Goal: Information Seeking & Learning: Learn about a topic

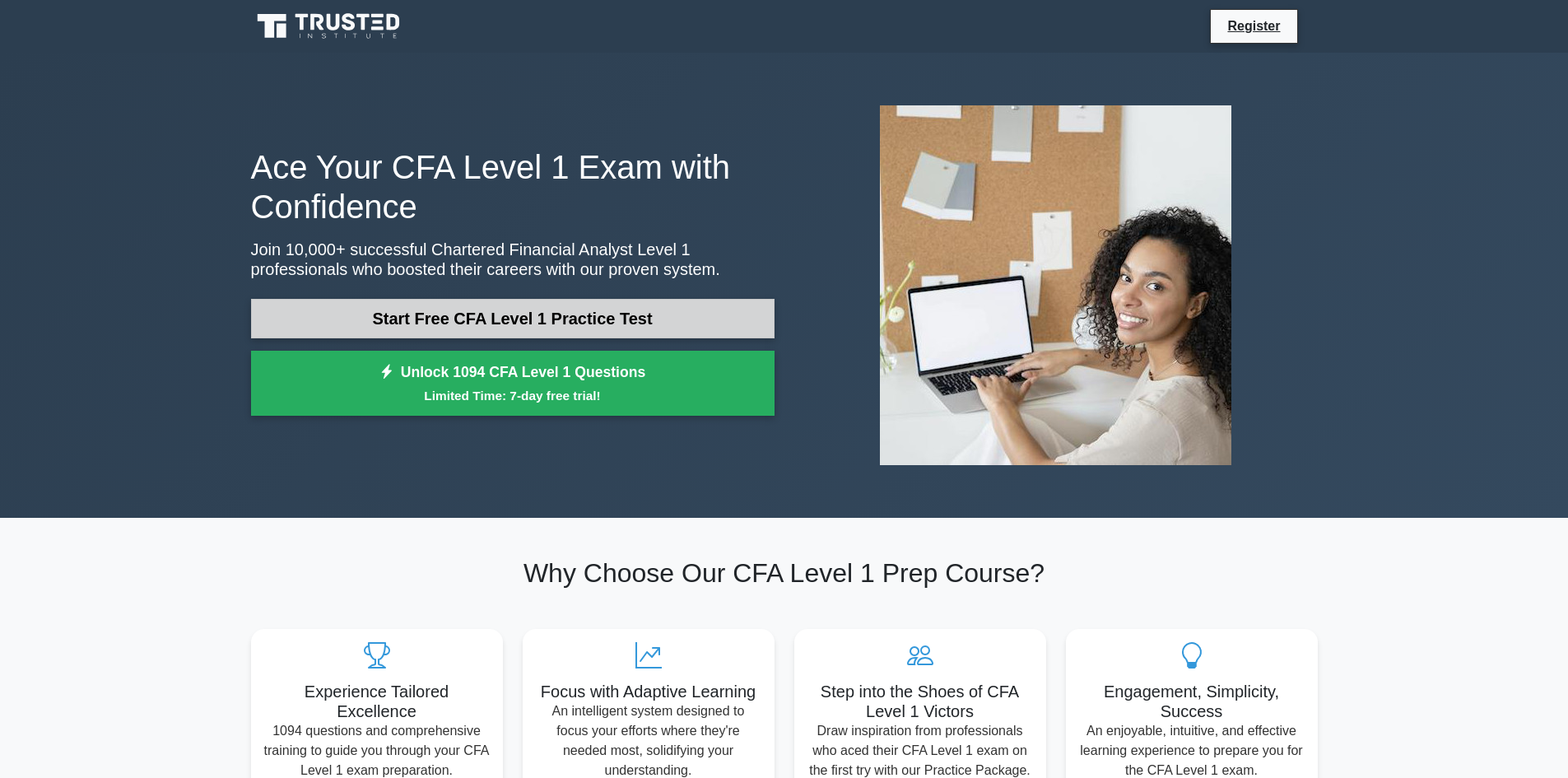
click at [656, 320] on link "Start Free CFA Level 1 Practice Test" at bounding box center [513, 318] width 524 height 39
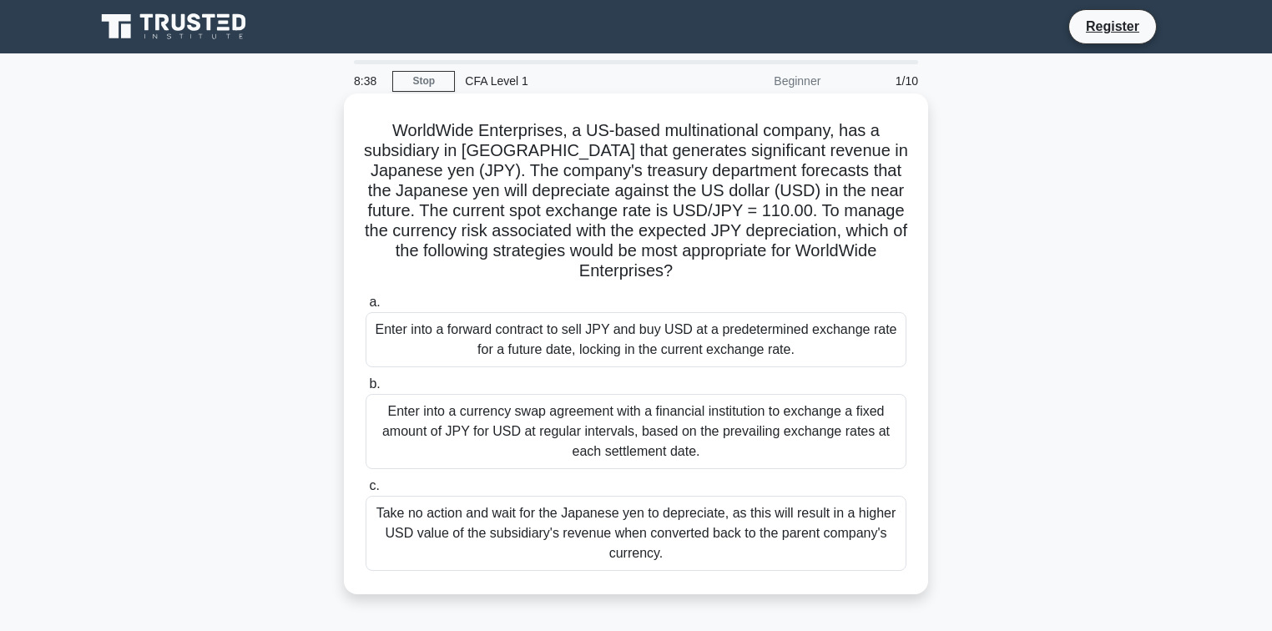
click at [522, 335] on div "Enter into a forward contract to sell JPY and buy USD at a predetermined exchan…" at bounding box center [636, 339] width 541 height 55
click at [366, 308] on input "a. Enter into a forward contract to sell JPY and buy USD at a predetermined exc…" at bounding box center [366, 302] width 0 height 11
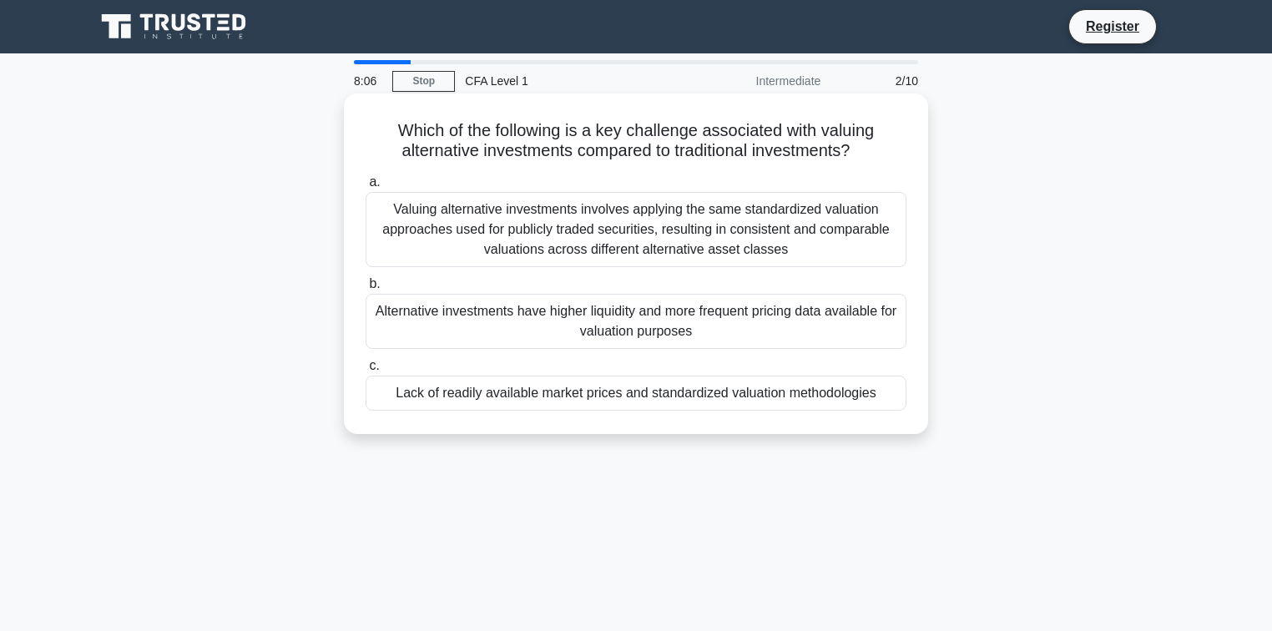
click at [804, 389] on div "Lack of readily available market prices and standardized valuation methodologies" at bounding box center [636, 393] width 541 height 35
click at [366, 371] on input "c. Lack of readily available market prices and standardized valuation methodolo…" at bounding box center [366, 366] width 0 height 11
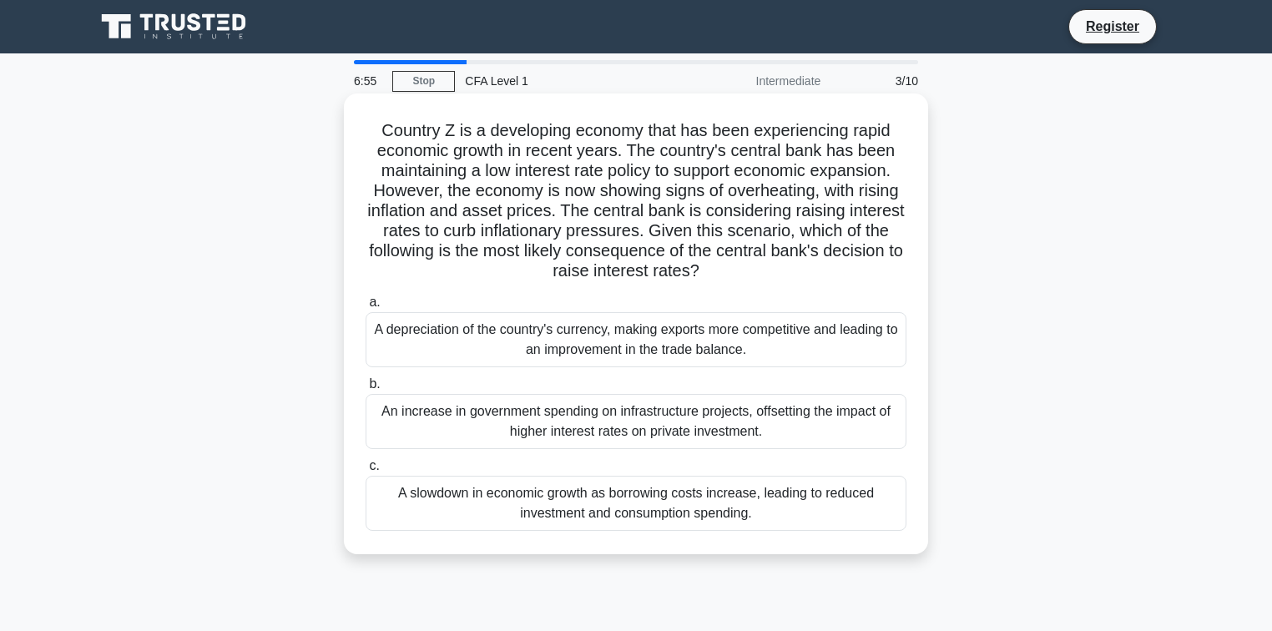
click at [725, 508] on div "A slowdown in economic growth as borrowing costs increase, leading to reduced i…" at bounding box center [636, 503] width 541 height 55
click at [366, 472] on input "c. A slowdown in economic growth as borrowing costs increase, leading to reduce…" at bounding box center [366, 466] width 0 height 11
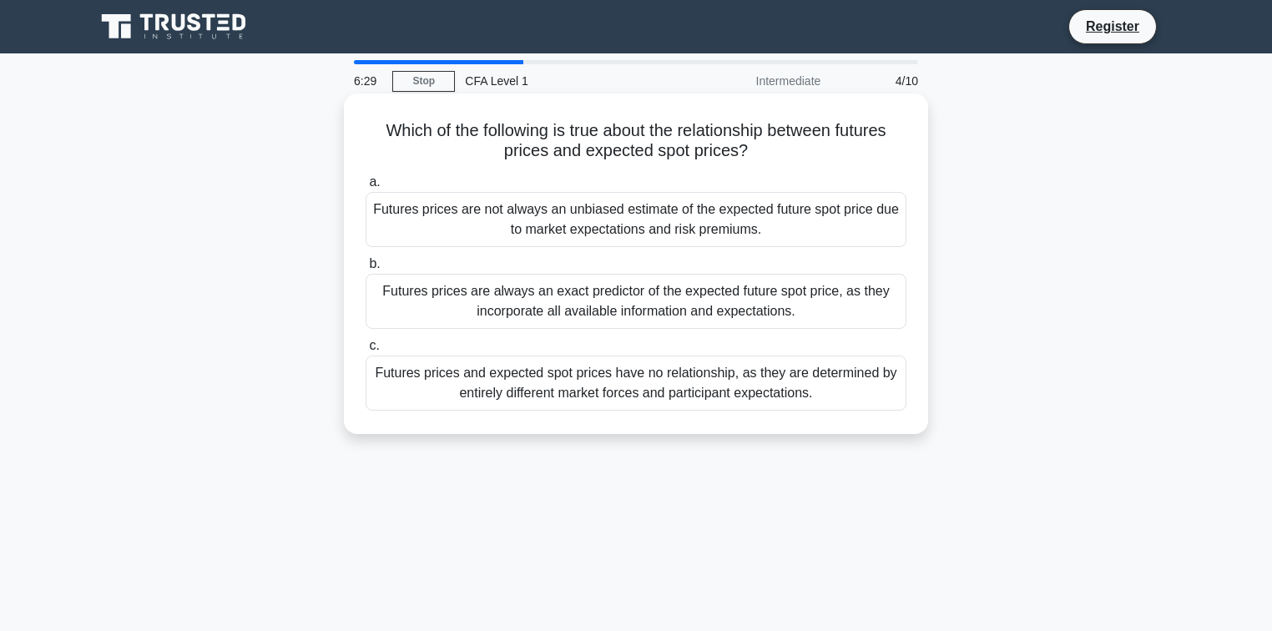
click at [746, 228] on div "Futures prices are not always an unbiased estimate of the expected future spot …" at bounding box center [636, 219] width 541 height 55
click at [366, 188] on input "a. Futures prices are not always an unbiased estimate of the expected future sp…" at bounding box center [366, 182] width 0 height 11
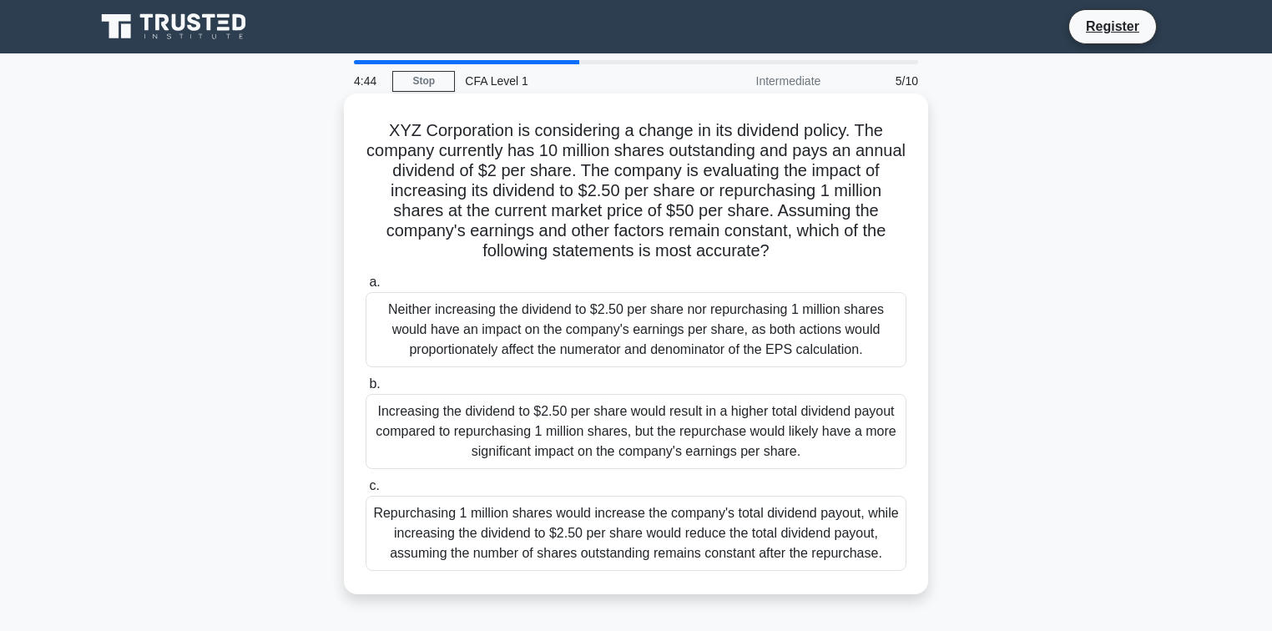
click at [709, 435] on div "Increasing the dividend to $2.50 per share would result in a higher total divid…" at bounding box center [636, 431] width 541 height 75
click at [366, 390] on input "b. Increasing the dividend to $2.50 per share would result in a higher total di…" at bounding box center [366, 384] width 0 height 11
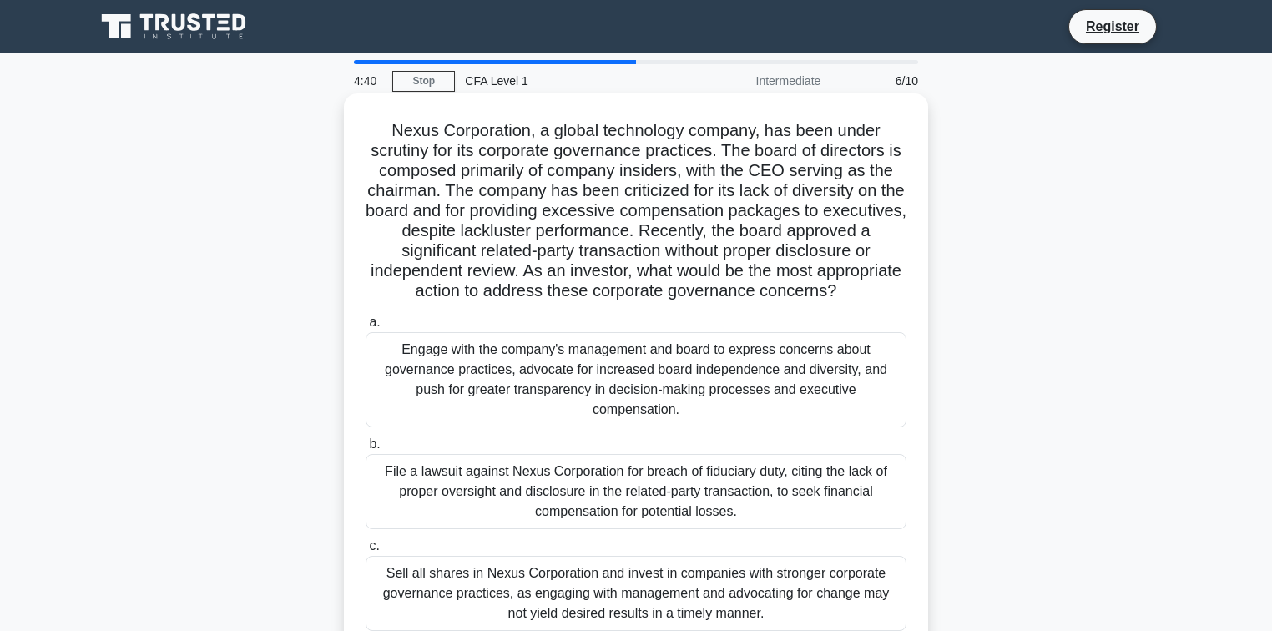
scroll to position [67, 0]
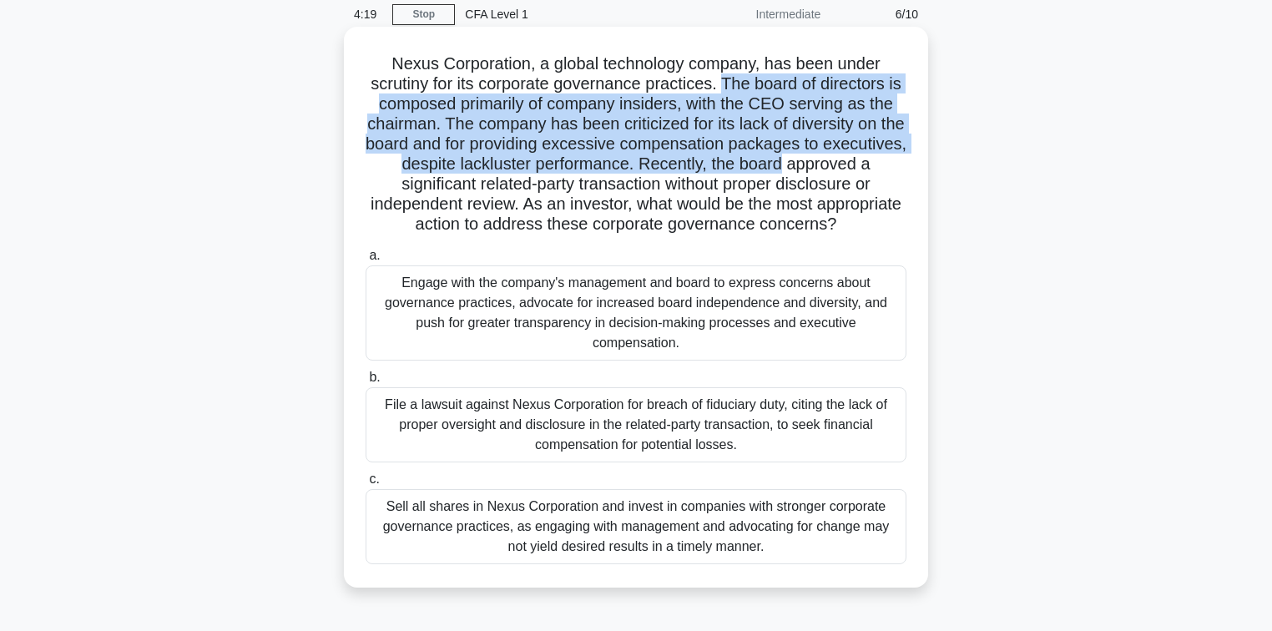
drag, startPoint x: 722, startPoint y: 84, endPoint x: 872, endPoint y: 174, distance: 174.1
click at [872, 174] on h5 "Nexus Corporation, a global technology company, has been under scrutiny for its…" at bounding box center [636, 144] width 544 height 182
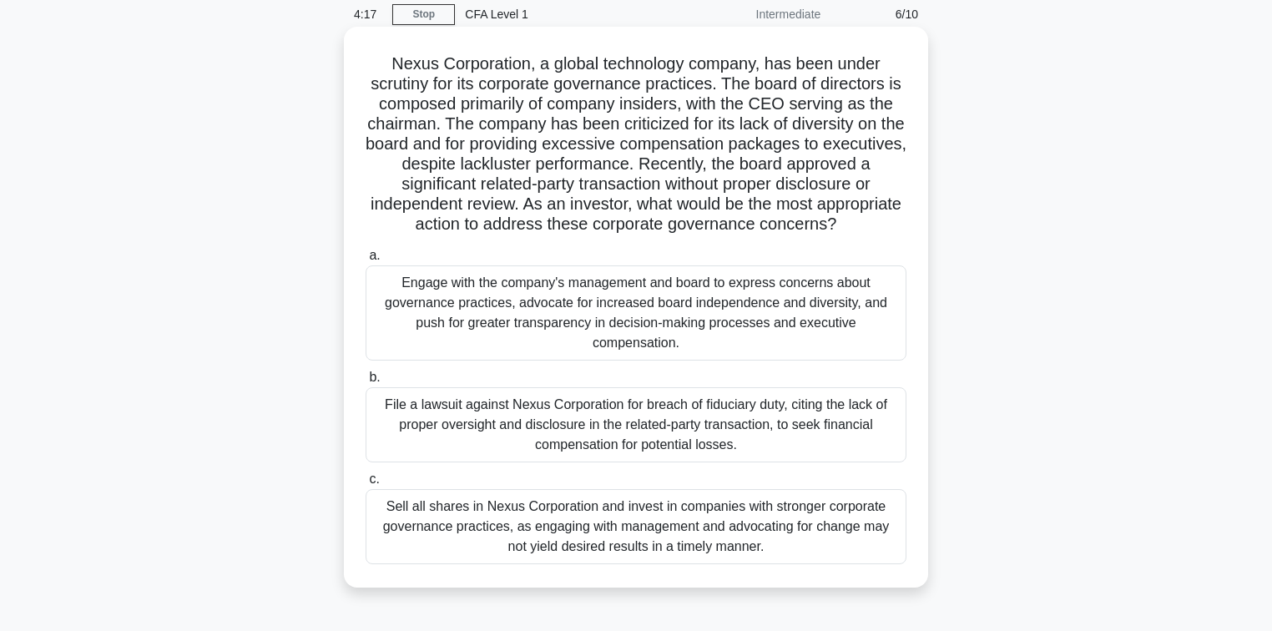
click at [382, 190] on h5 "Nexus Corporation, a global technology company, has been under scrutiny for its…" at bounding box center [636, 144] width 544 height 182
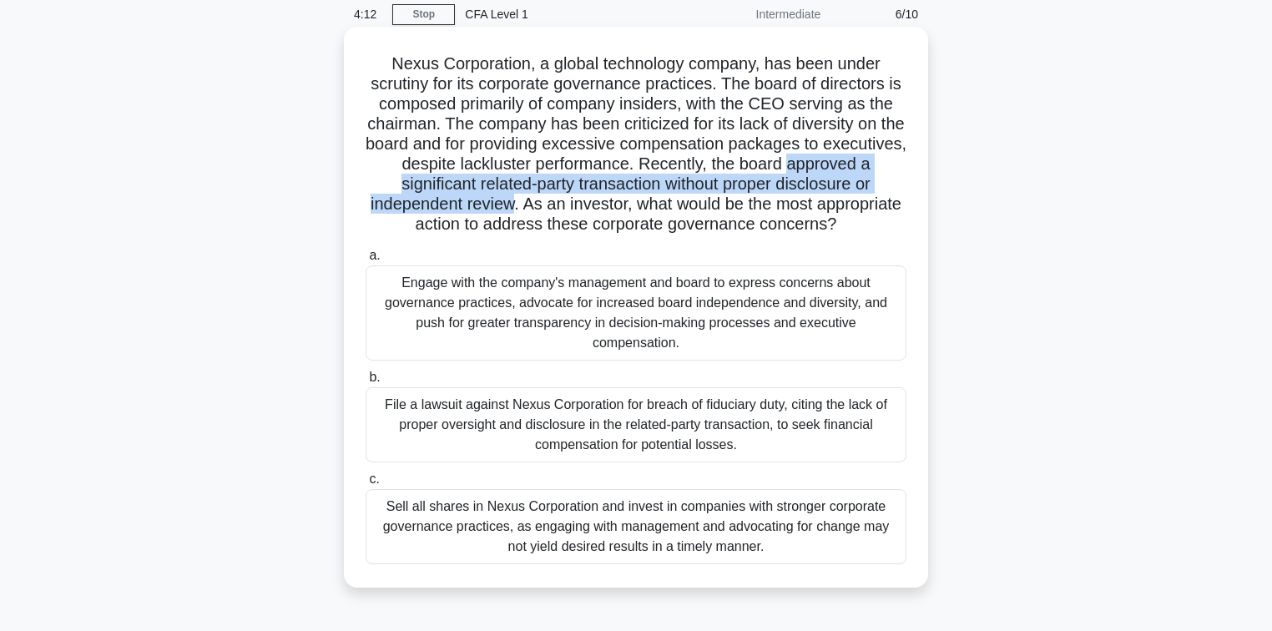
drag, startPoint x: 387, startPoint y: 188, endPoint x: 625, endPoint y: 208, distance: 238.8
click at [625, 208] on h5 "Nexus Corporation, a global technology company, has been under scrutiny for its…" at bounding box center [636, 144] width 544 height 182
drag, startPoint x: 644, startPoint y: 205, endPoint x: 848, endPoint y: 246, distance: 207.8
click at [848, 235] on h5 "Nexus Corporation, a global technology company, has been under scrutiny for its…" at bounding box center [636, 144] width 544 height 182
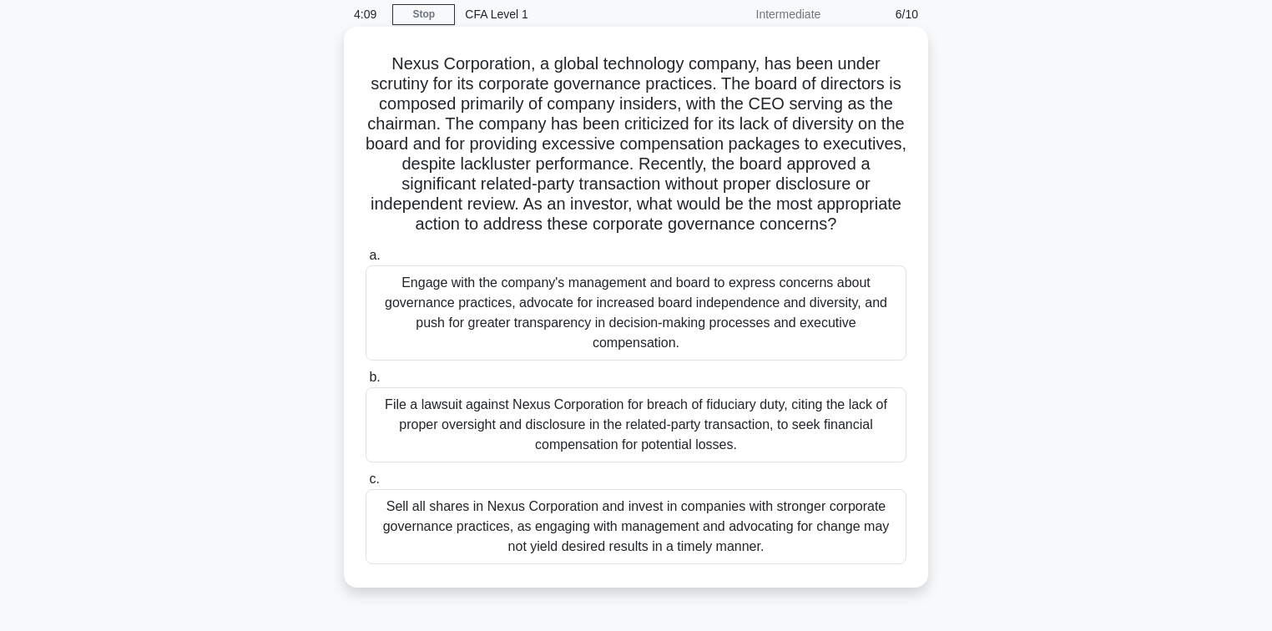
click at [774, 257] on div "Nexus Corporation, a global technology company, has been under scrutiny for its…" at bounding box center [636, 307] width 571 height 548
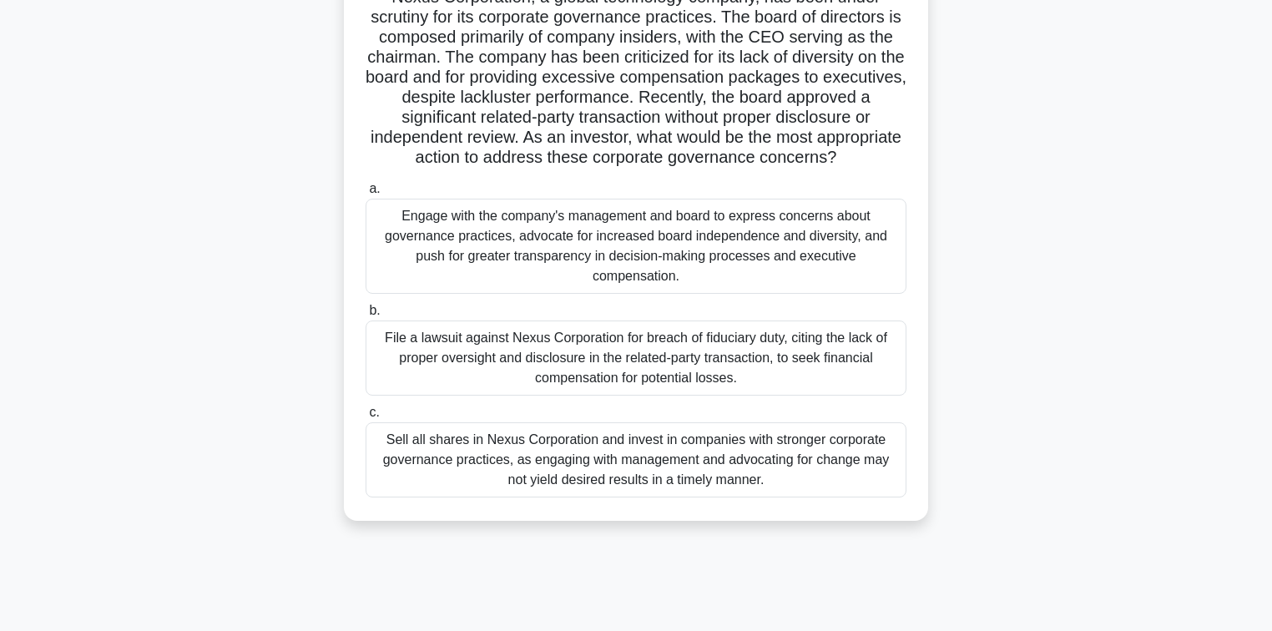
click at [716, 273] on div "Engage with the company's management and board to express concerns about govern…" at bounding box center [636, 246] width 541 height 95
click at [366, 195] on input "a. Engage with the company's management and board to express concerns about gov…" at bounding box center [366, 189] width 0 height 11
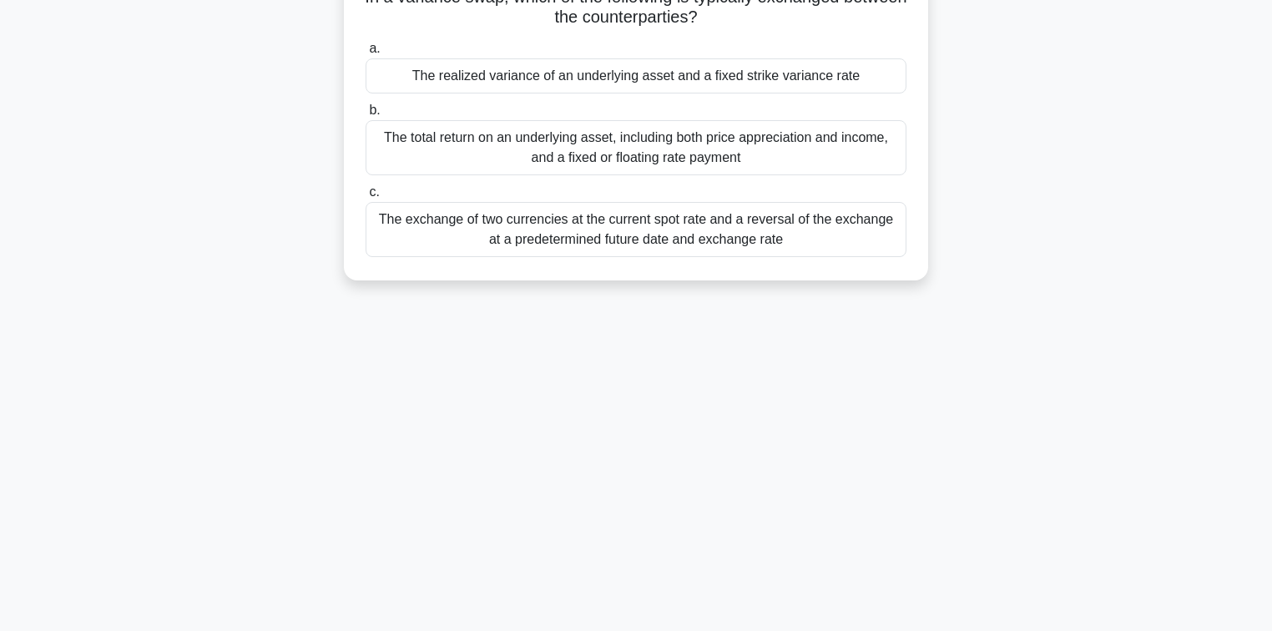
scroll to position [0, 0]
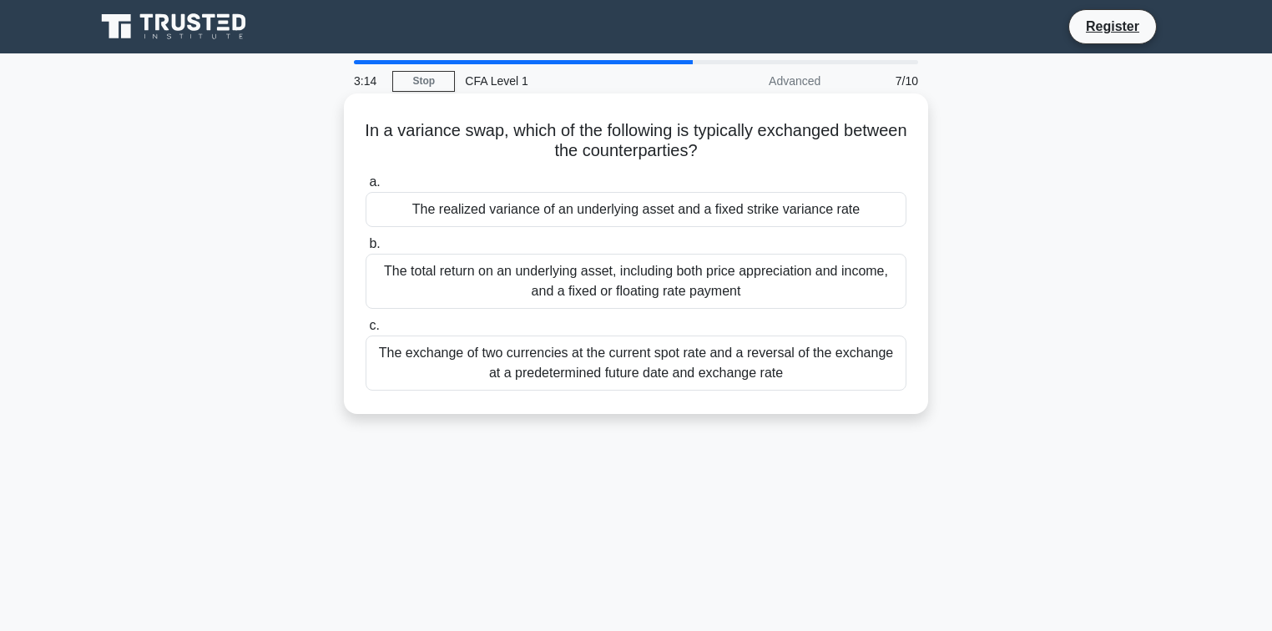
click at [701, 200] on div "The realized variance of an underlying asset and a fixed strike variance rate" at bounding box center [636, 209] width 541 height 35
click at [366, 188] on input "a. The realized variance of an underlying asset and a fixed strike variance rate" at bounding box center [366, 182] width 0 height 11
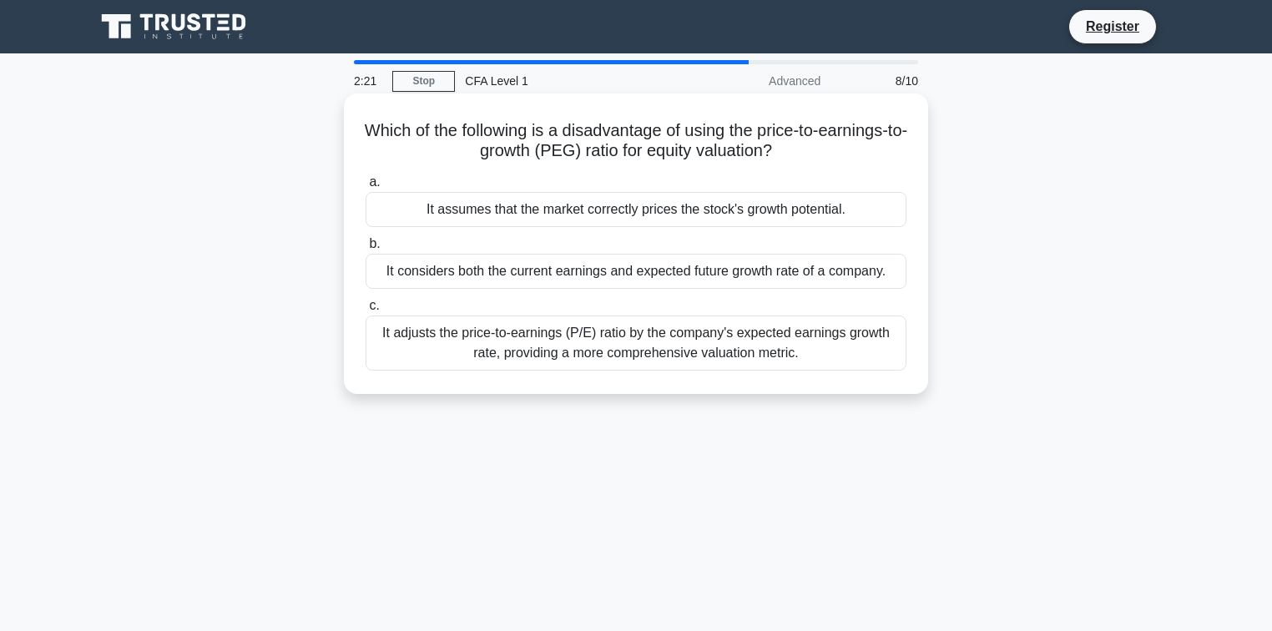
click at [713, 214] on div "It assumes that the market correctly prices the stock's growth potential." at bounding box center [636, 209] width 541 height 35
click at [366, 188] on input "a. It assumes that the market correctly prices the stock's growth potential." at bounding box center [366, 182] width 0 height 11
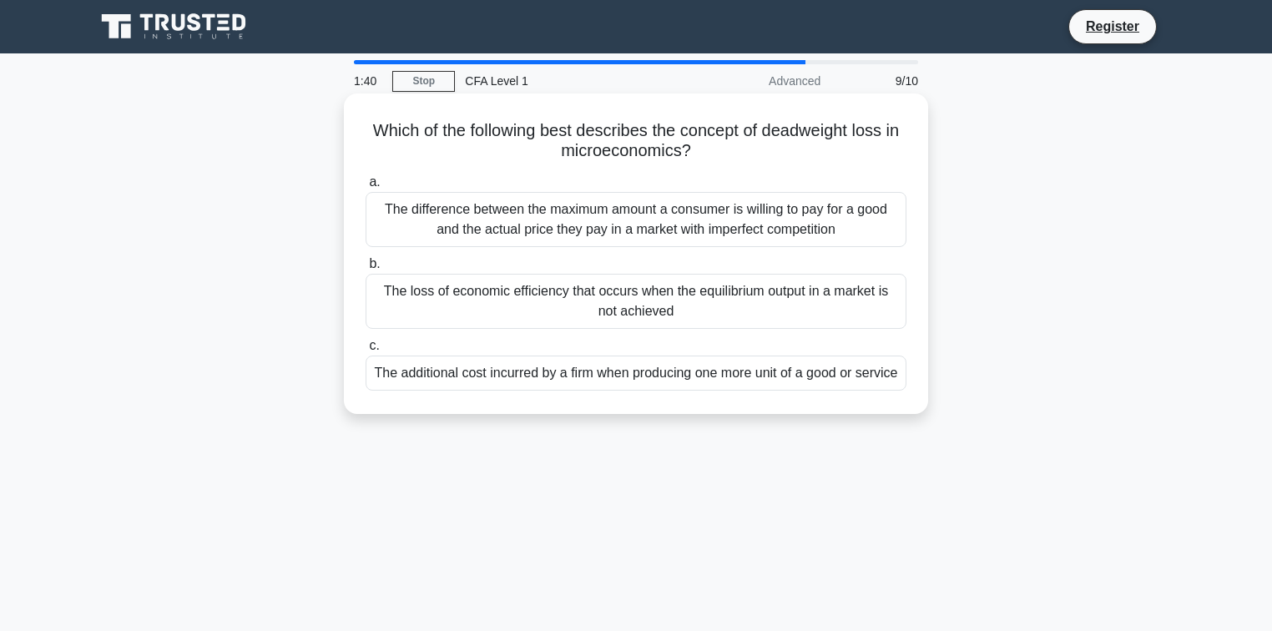
click at [716, 391] on div "The additional cost incurred by a firm when producing one more unit of a good o…" at bounding box center [636, 373] width 541 height 35
click at [366, 351] on input "c. The additional cost incurred by a firm when producing one more unit of a goo…" at bounding box center [366, 346] width 0 height 11
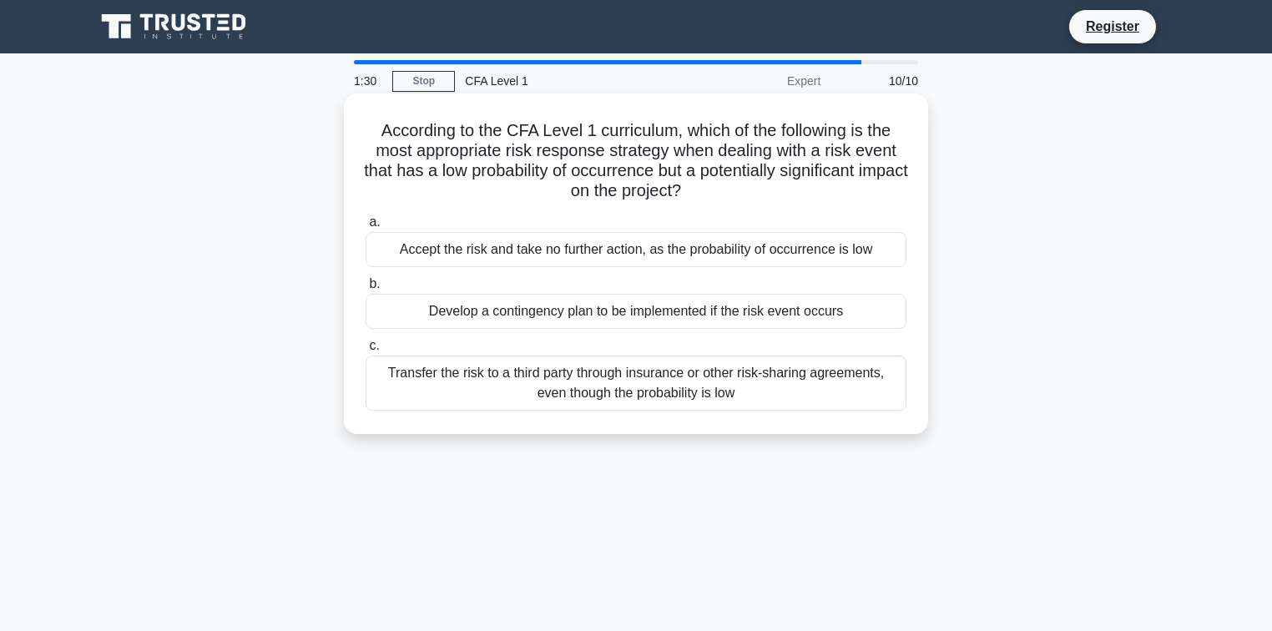
drag, startPoint x: 660, startPoint y: 144, endPoint x: 770, endPoint y: 190, distance: 119.7
click at [770, 190] on h5 "According to the CFA Level 1 curriculum, which of the following is the most app…" at bounding box center [636, 161] width 544 height 82
click at [767, 188] on h5 "According to the CFA Level 1 curriculum, which of the following is the most app…" at bounding box center [636, 161] width 544 height 82
drag, startPoint x: 758, startPoint y: 186, endPoint x: 681, endPoint y: 174, distance: 77.8
click at [681, 174] on h5 "According to the CFA Level 1 curriculum, which of the following is the most app…" at bounding box center [636, 161] width 544 height 82
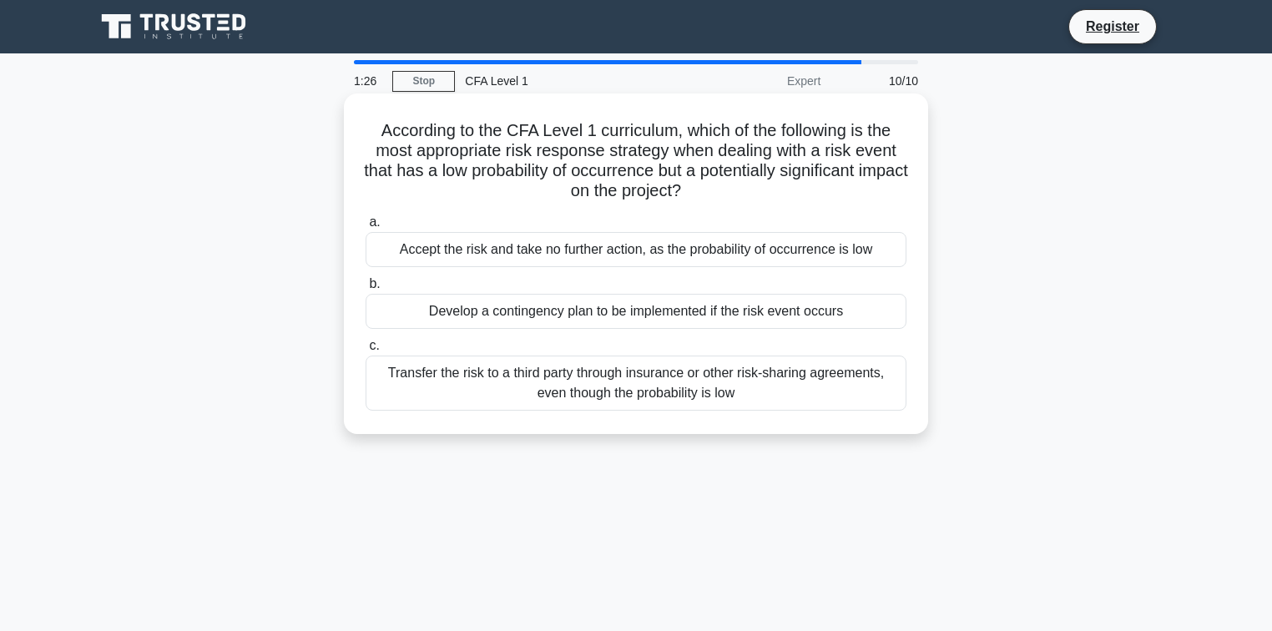
click at [766, 190] on h5 "According to the CFA Level 1 curriculum, which of the following is the most app…" at bounding box center [636, 161] width 544 height 82
click at [841, 374] on div "Transfer the risk to a third party through insurance or other risk-sharing agre…" at bounding box center [636, 383] width 541 height 55
click at [366, 351] on input "c. Transfer the risk to a third party through insurance or other risk-sharing a…" at bounding box center [366, 346] width 0 height 11
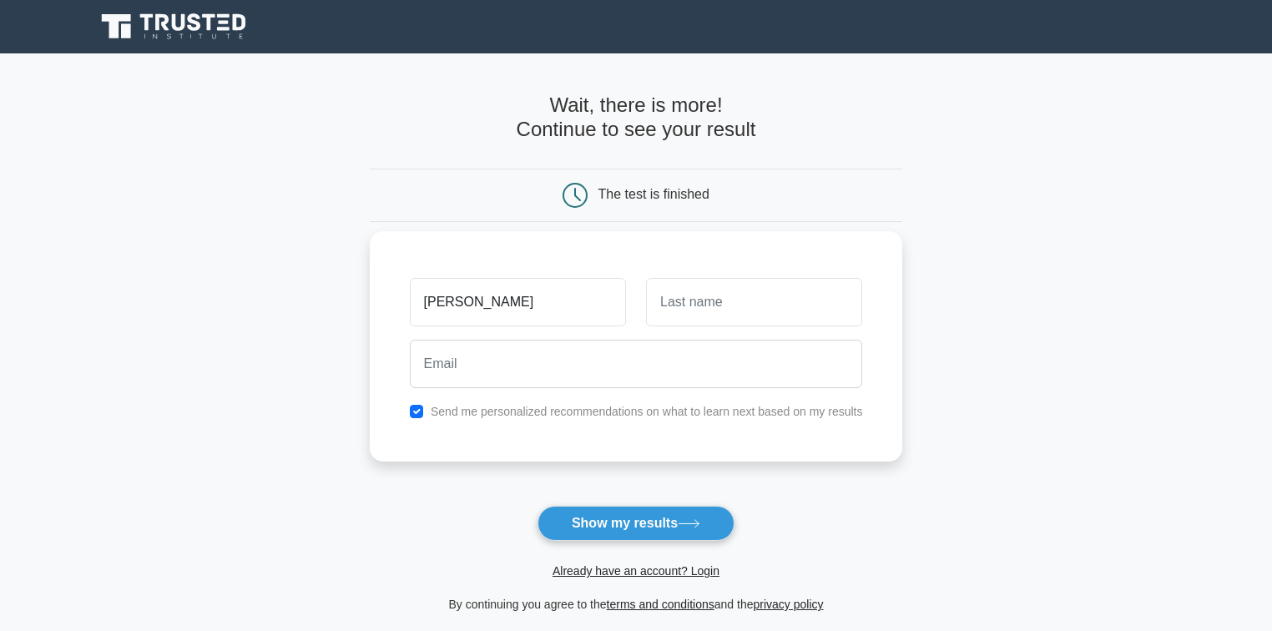
type input "Thomas"
click at [784, 297] on input "text" at bounding box center [754, 302] width 216 height 48
type input "Chabot"
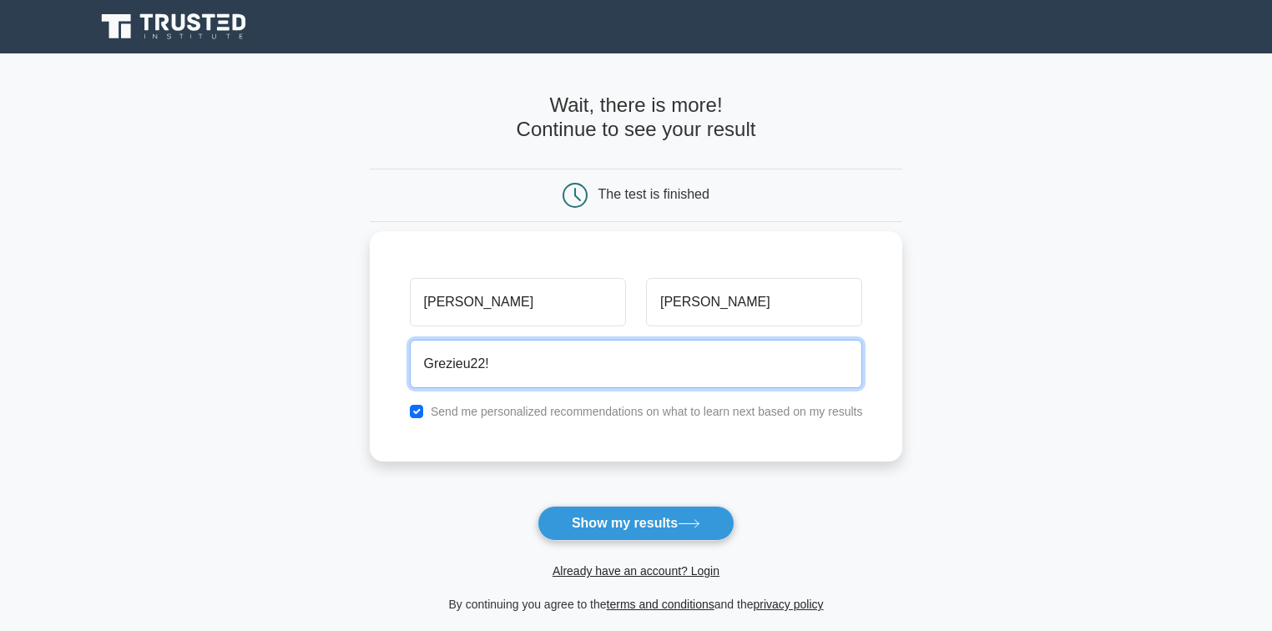
click at [538, 506] on button "Show my results" at bounding box center [636, 523] width 197 height 35
click at [659, 372] on input "Grezieu22!" at bounding box center [636, 364] width 453 height 48
type input "G"
type input "thomas.chabot@essca.eu"
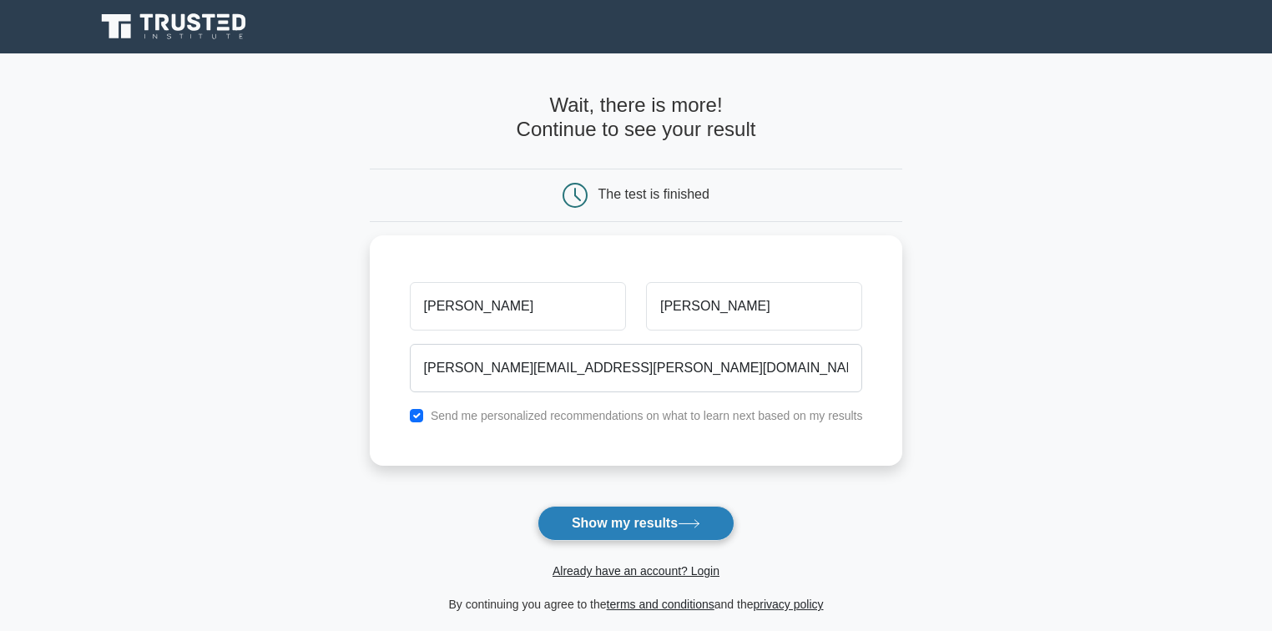
click at [623, 525] on button "Show my results" at bounding box center [636, 523] width 197 height 35
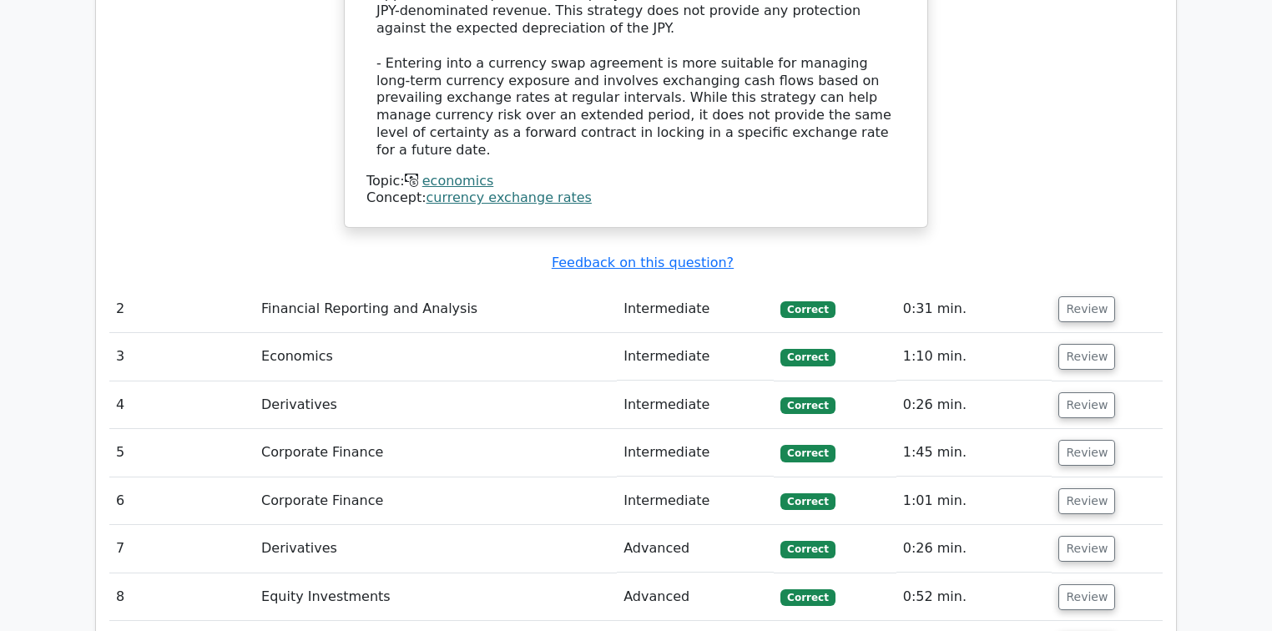
scroll to position [2404, 0]
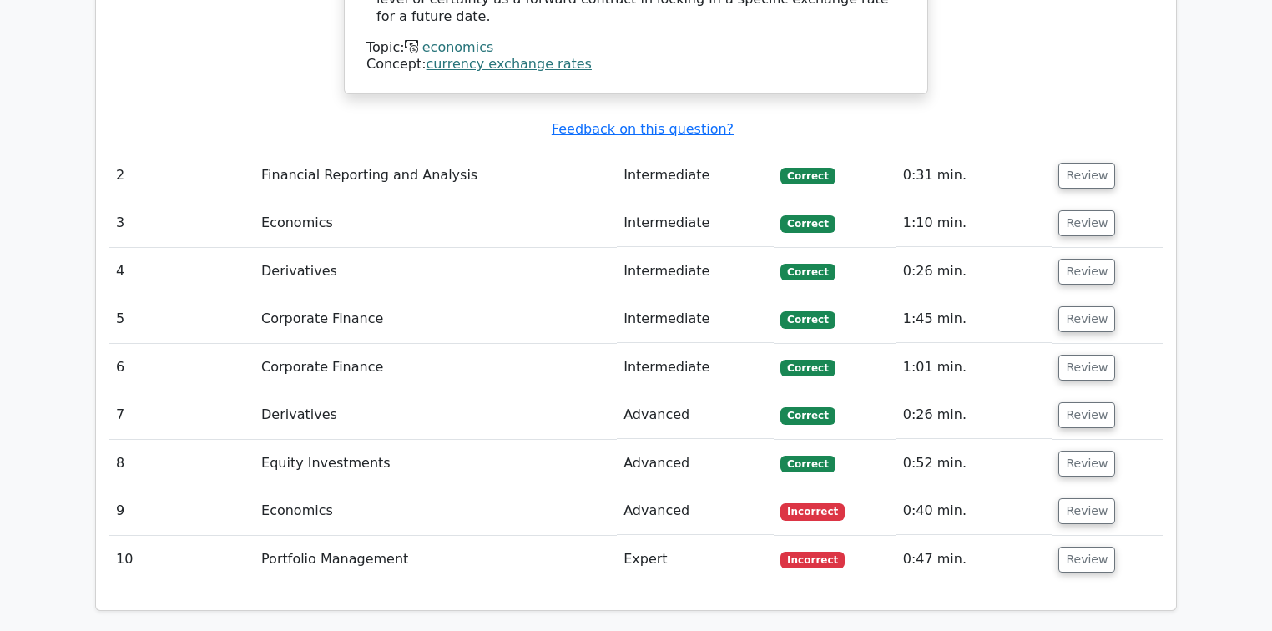
click at [406, 488] on td "Economics" at bounding box center [436, 512] width 362 height 48
click at [1069, 498] on button "Review" at bounding box center [1087, 511] width 57 height 26
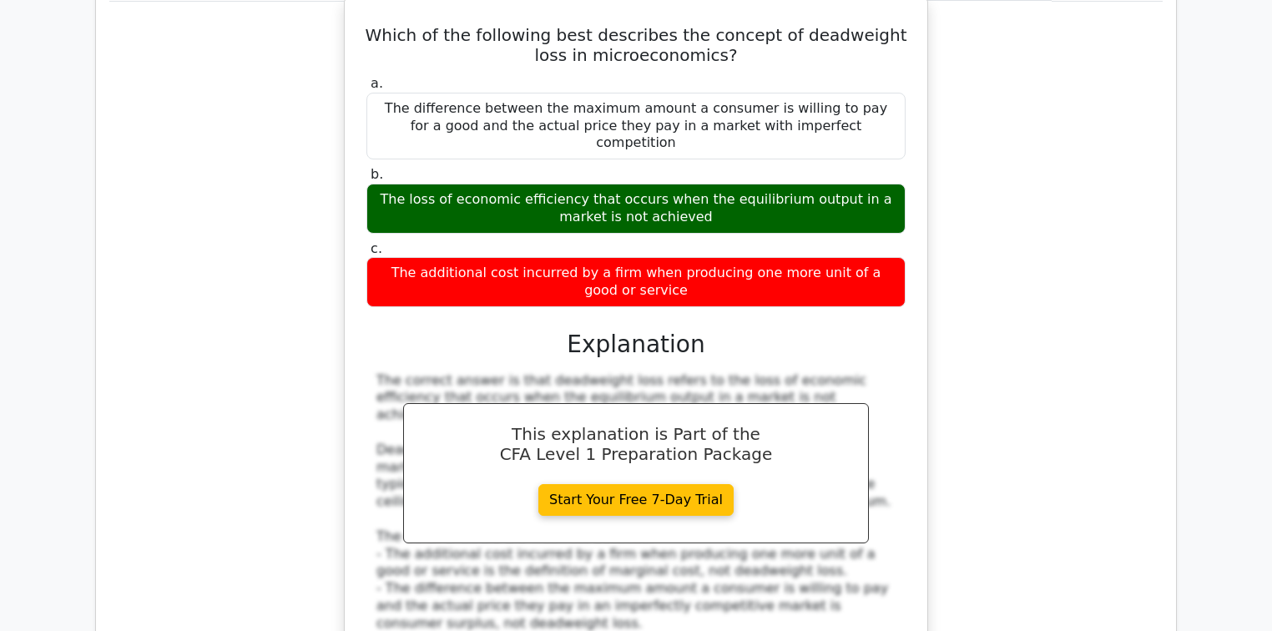
scroll to position [3139, 0]
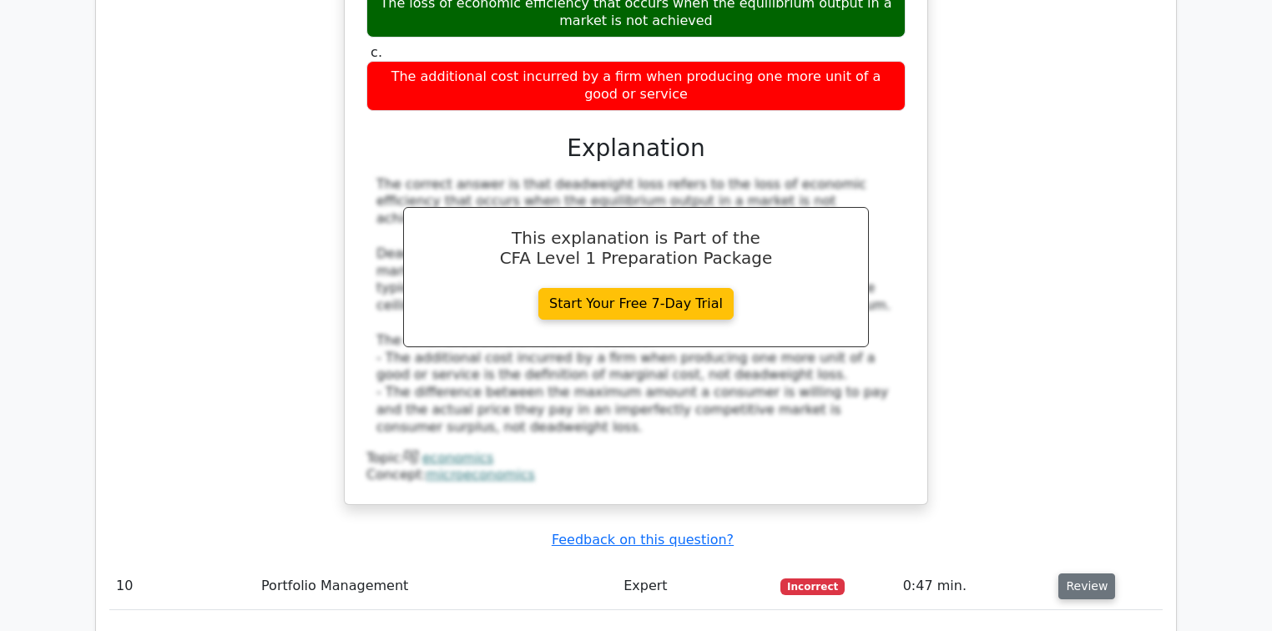
click at [1085, 574] on button "Review" at bounding box center [1087, 587] width 57 height 26
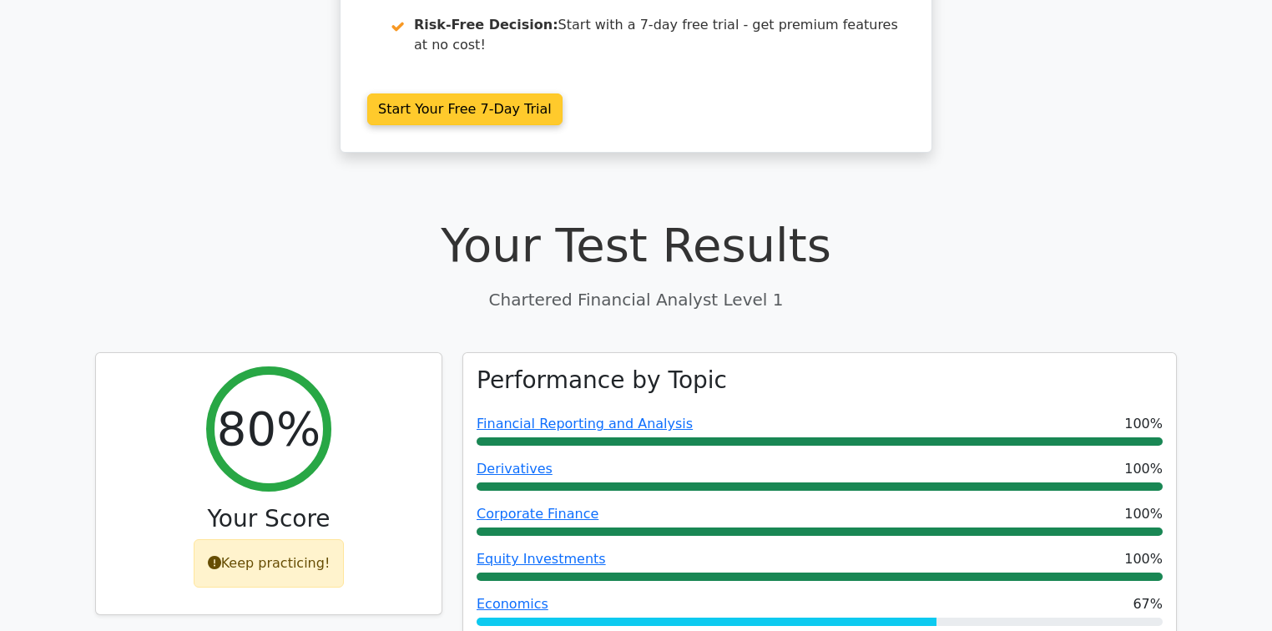
scroll to position [0, 0]
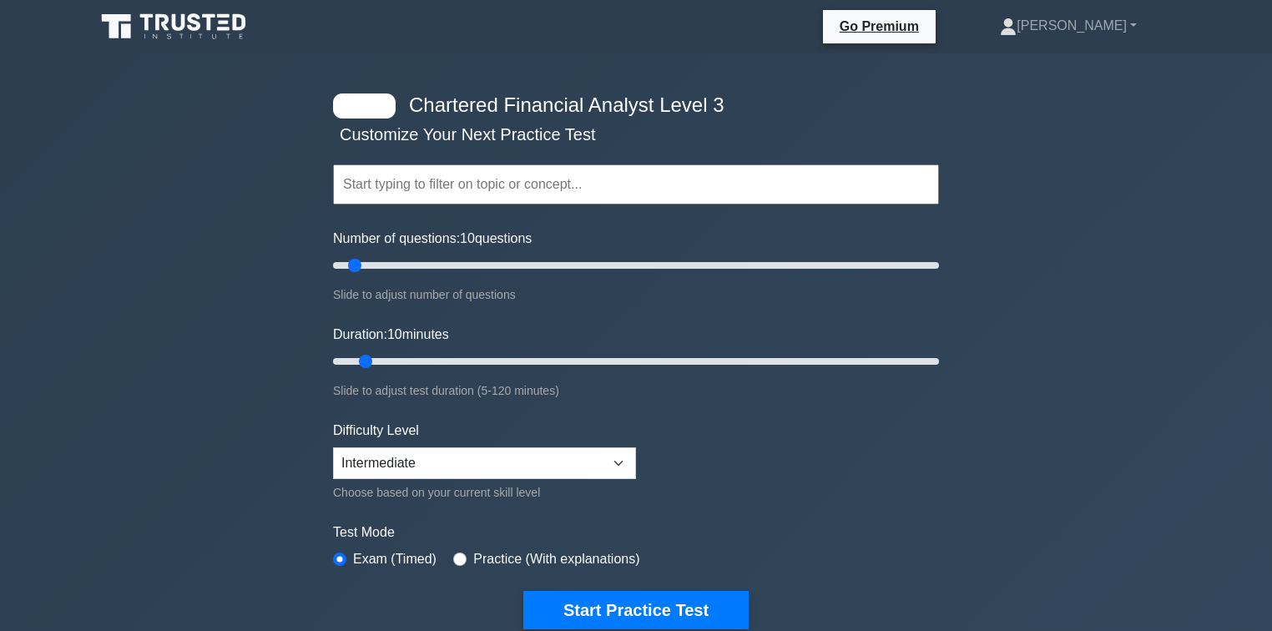
drag, startPoint x: 351, startPoint y: 267, endPoint x: 354, endPoint y: 255, distance: 12.0
click at [354, 255] on input "Number of questions: 10 questions" at bounding box center [636, 265] width 606 height 20
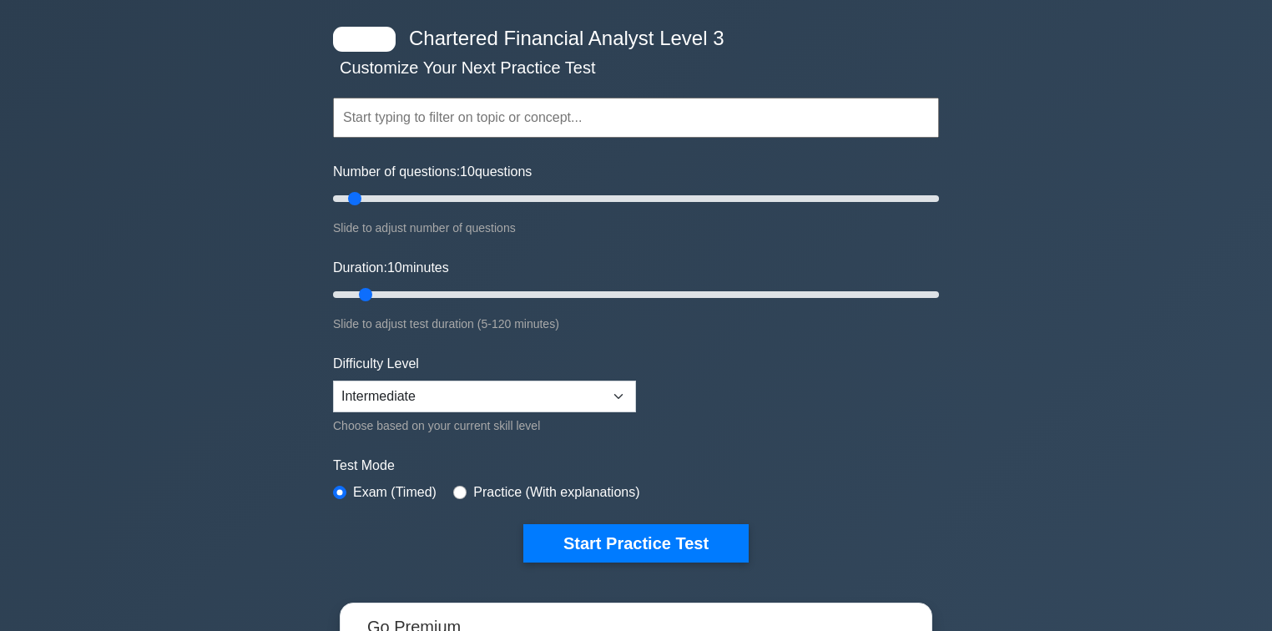
click at [487, 410] on div "Difficulty Level Beginner Intermediate Expert Choose based on your current skil…" at bounding box center [484, 395] width 303 height 82
click at [513, 394] on select "Beginner Intermediate Expert" at bounding box center [484, 397] width 303 height 32
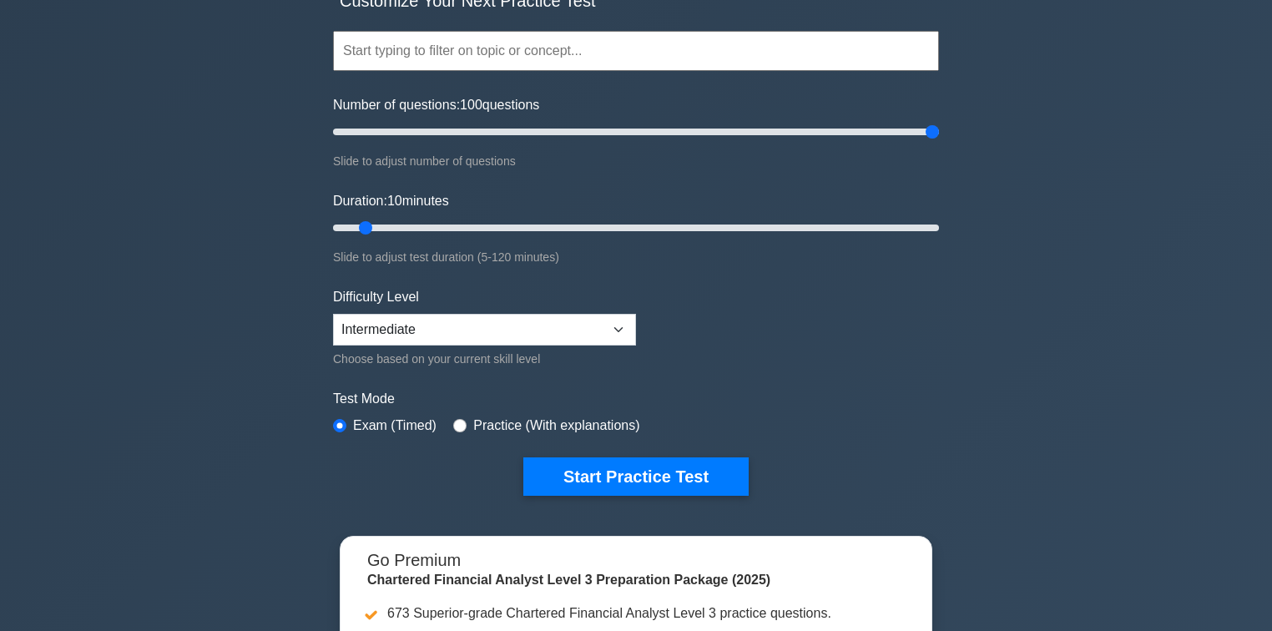
drag, startPoint x: 360, startPoint y: 130, endPoint x: 1236, endPoint y: 154, distance: 876.1
click at [939, 142] on input "Number of questions: 100 questions" at bounding box center [636, 132] width 606 height 20
drag, startPoint x: 932, startPoint y: 131, endPoint x: 361, endPoint y: 143, distance: 571.1
type input "10"
click at [361, 142] on input "Number of questions: 10 questions" at bounding box center [636, 132] width 606 height 20
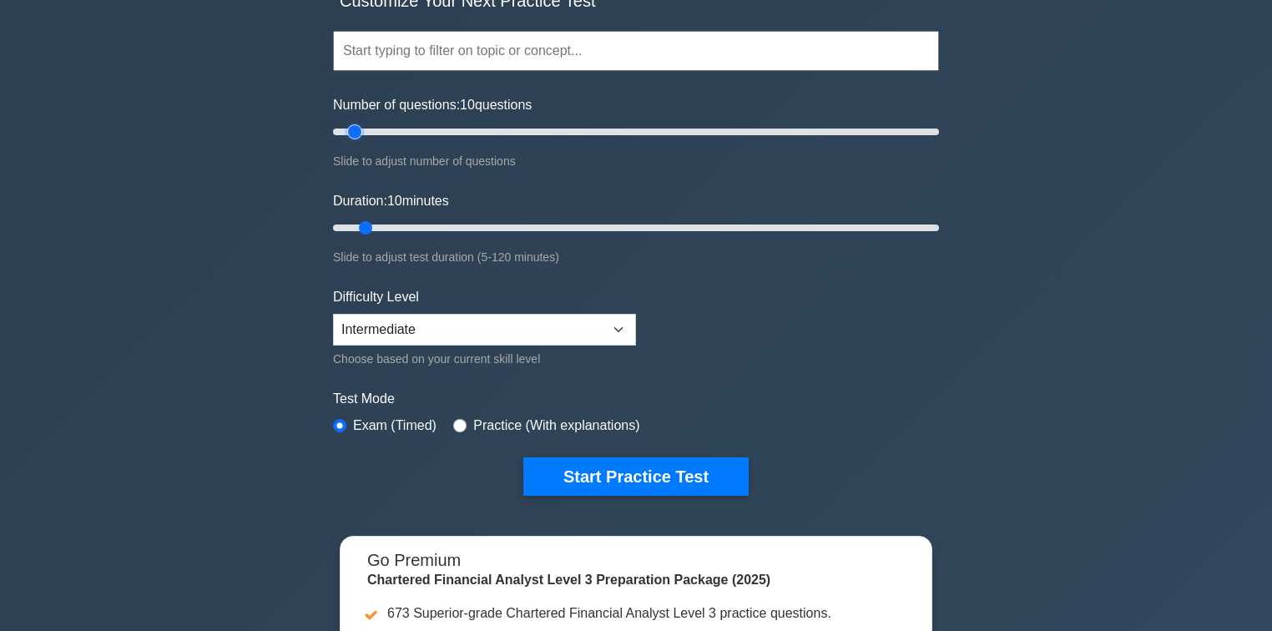
drag, startPoint x: 652, startPoint y: 468, endPoint x: 865, endPoint y: 361, distance: 237.8
click at [865, 361] on form "Topics Economics Portfolio Management Derivatives Fixed Income Equity Investmen…" at bounding box center [636, 238] width 606 height 516
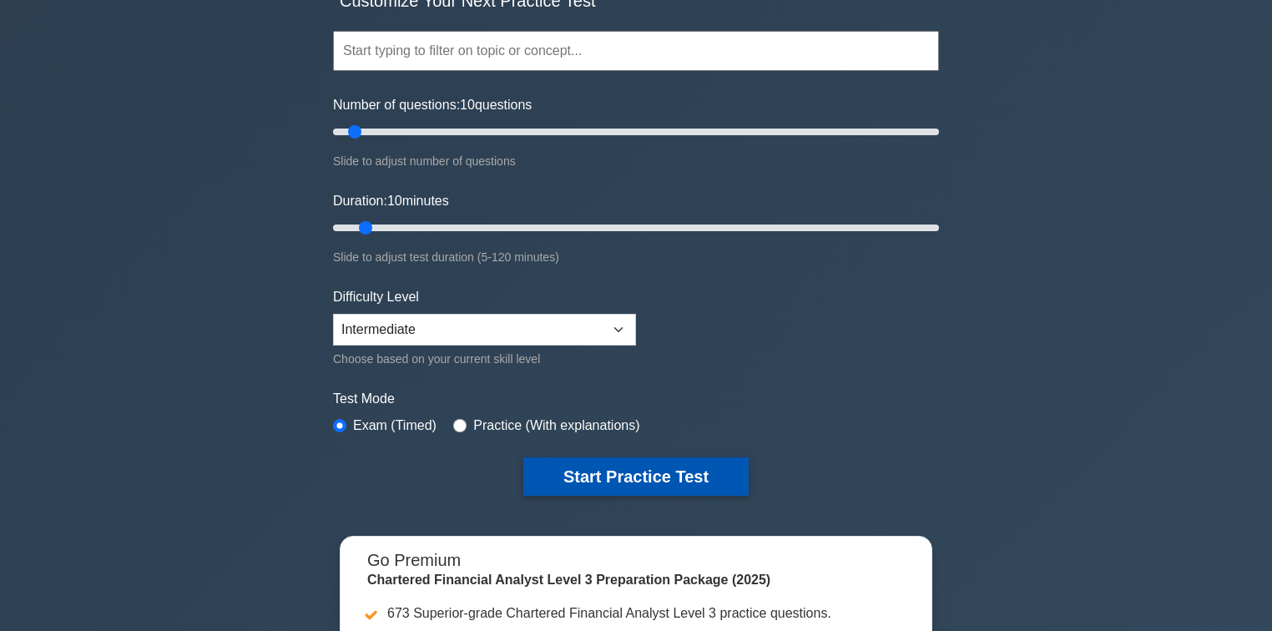
click at [705, 475] on button "Start Practice Test" at bounding box center [635, 476] width 225 height 38
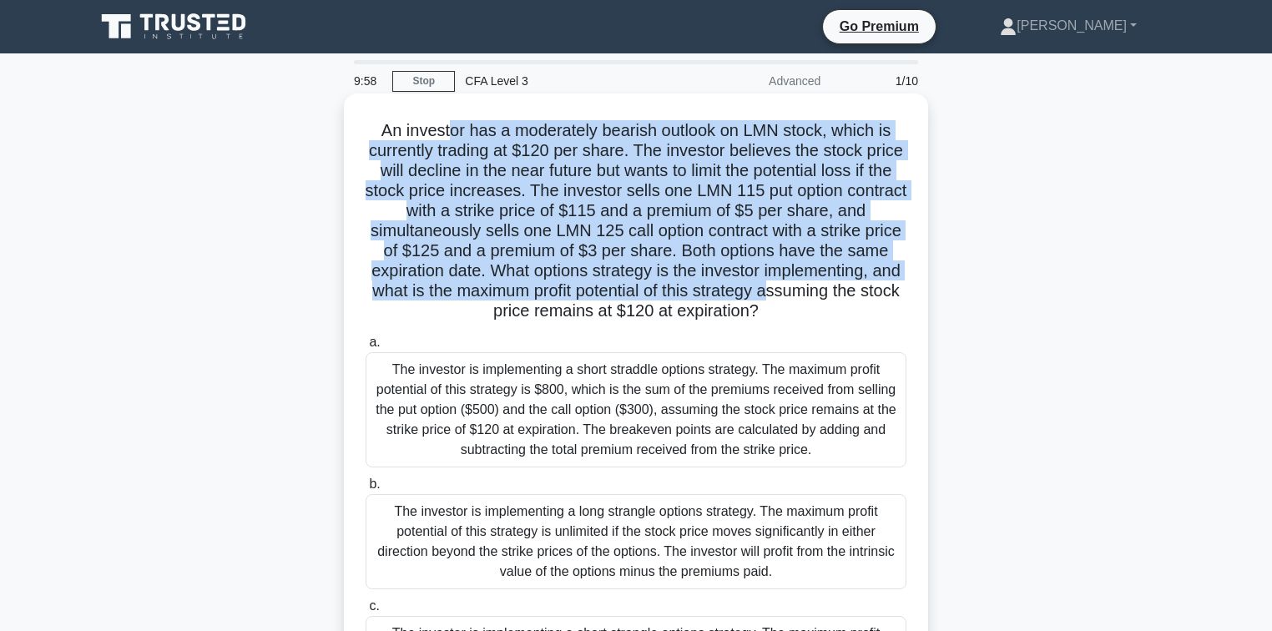
drag, startPoint x: 447, startPoint y: 118, endPoint x: 811, endPoint y: 292, distance: 403.6
click at [811, 292] on div "An investor has a moderately bearish outlook on LMN stock, which is currently t…" at bounding box center [636, 414] width 571 height 628
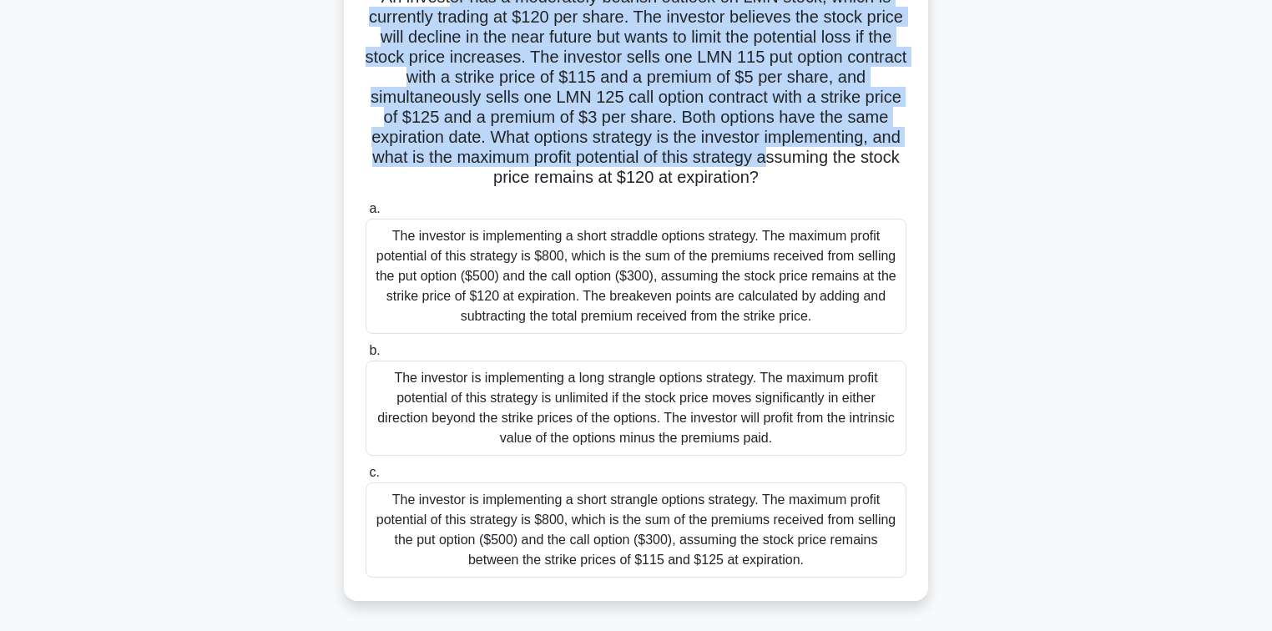
scroll to position [200, 0]
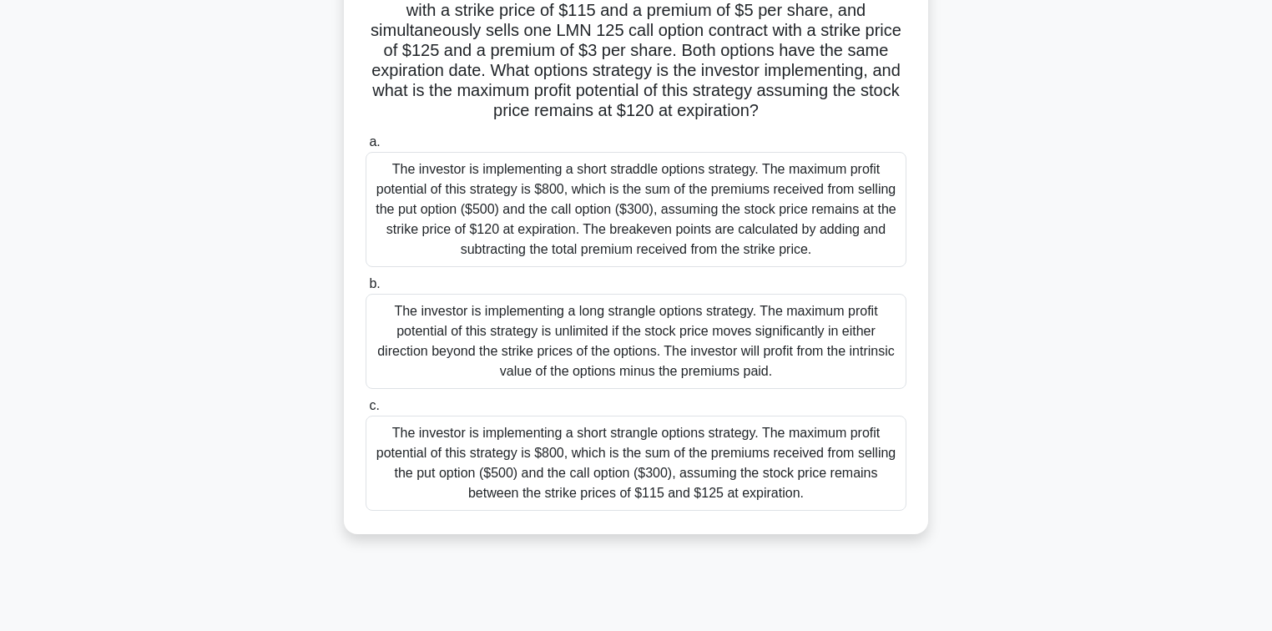
click at [743, 359] on div "The investor is implementing a long strangle options strategy. The maximum prof…" at bounding box center [636, 341] width 541 height 95
click at [366, 290] on input "b. The investor is implementing a long strangle options strategy. The maximum p…" at bounding box center [366, 284] width 0 height 11
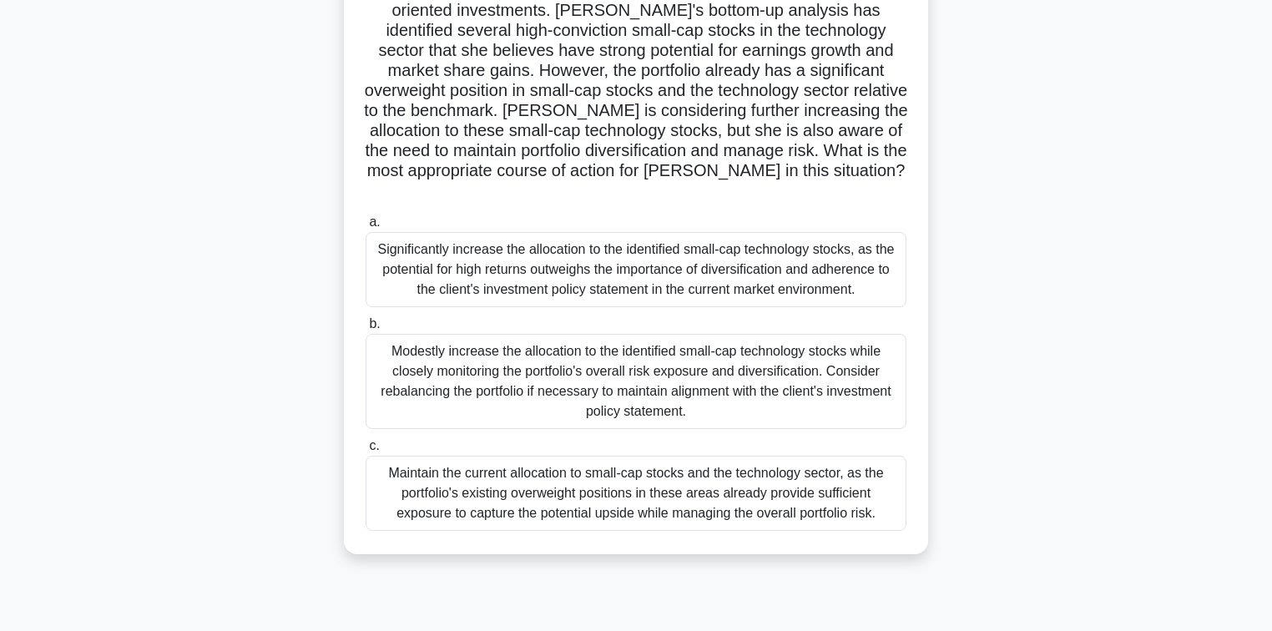
scroll to position [0, 0]
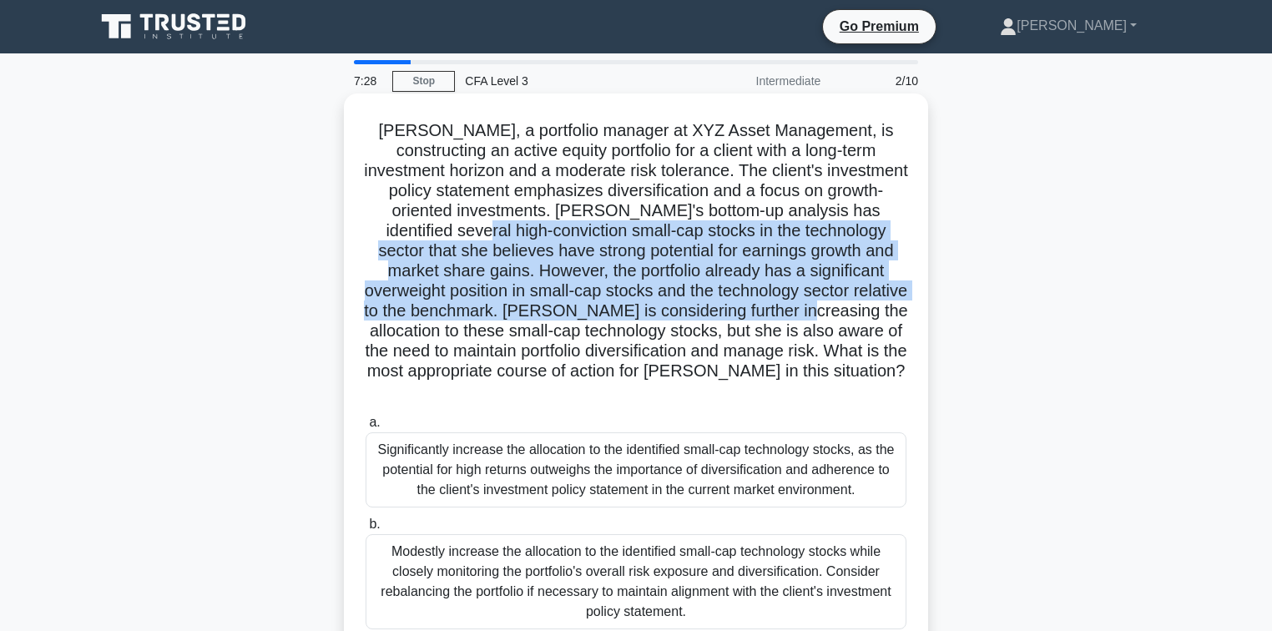
drag, startPoint x: 398, startPoint y: 235, endPoint x: 745, endPoint y: 304, distance: 353.2
click at [745, 304] on h5 "Jessica, a portfolio manager at XYZ Asset Management, is constructing an active…" at bounding box center [636, 261] width 544 height 282
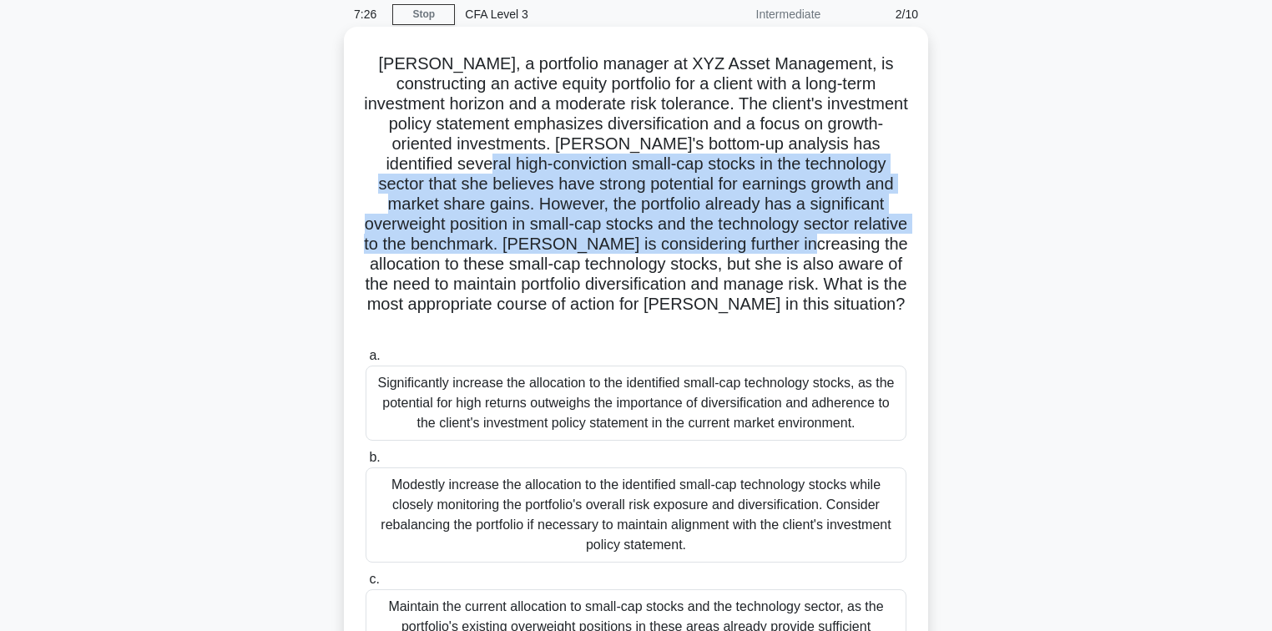
click at [531, 243] on h5 "Jessica, a portfolio manager at XYZ Asset Management, is constructing an active…" at bounding box center [636, 194] width 544 height 282
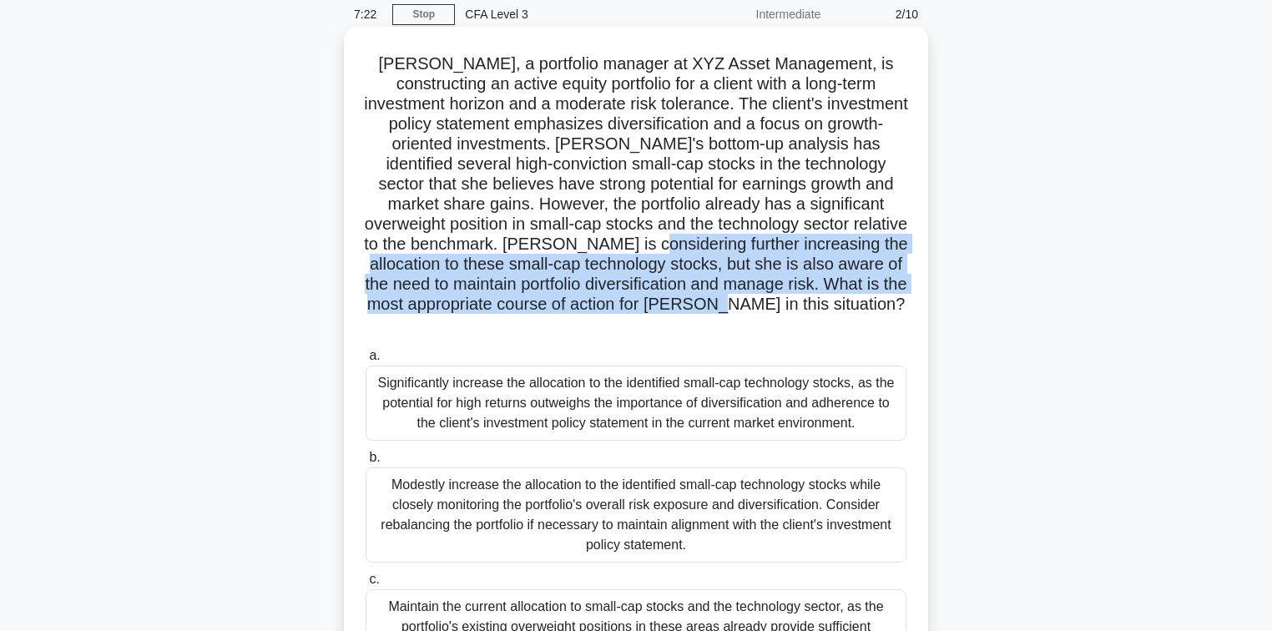
drag, startPoint x: 591, startPoint y: 244, endPoint x: 786, endPoint y: 304, distance: 204.4
click at [786, 304] on h5 "Jessica, a portfolio manager at XYZ Asset Management, is constructing an active…" at bounding box center [636, 194] width 544 height 282
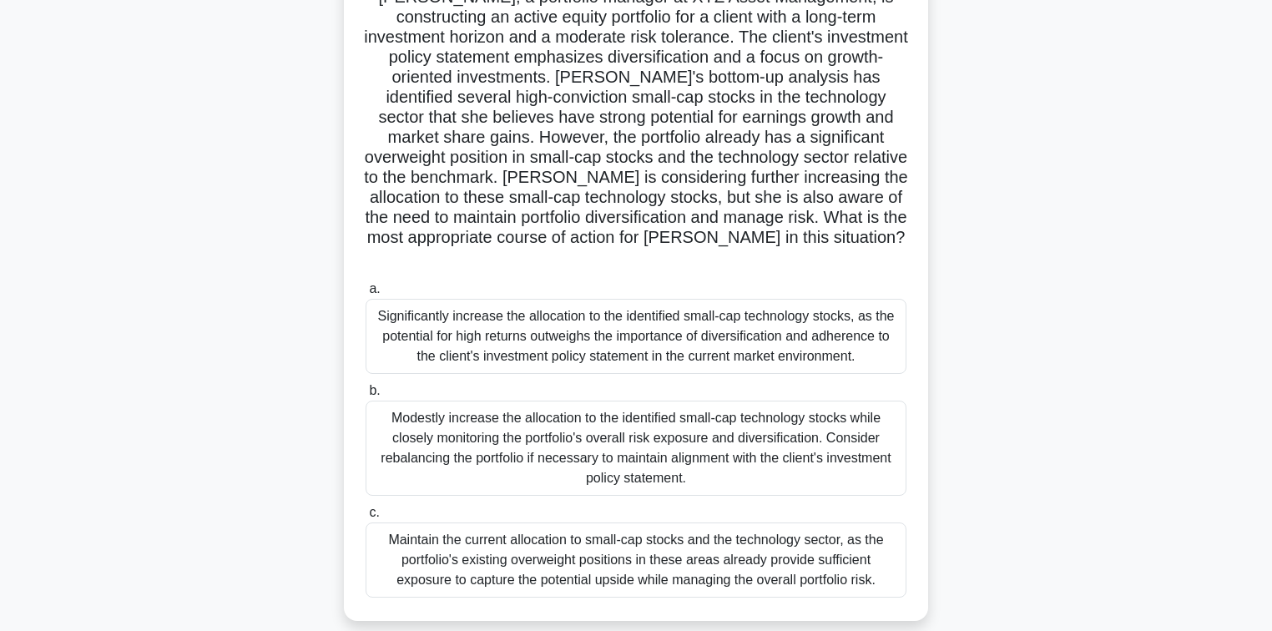
click at [835, 275] on div "a. Significantly increase the allocation to the identified small-cap technology…" at bounding box center [636, 438] width 561 height 326
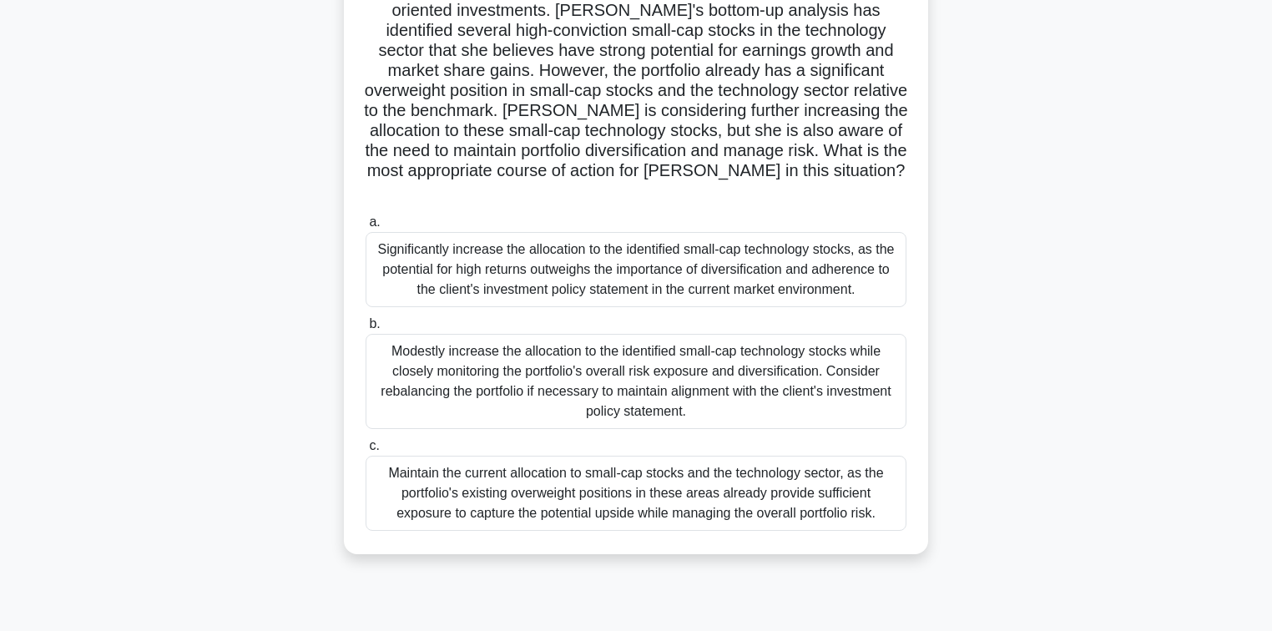
scroll to position [267, 0]
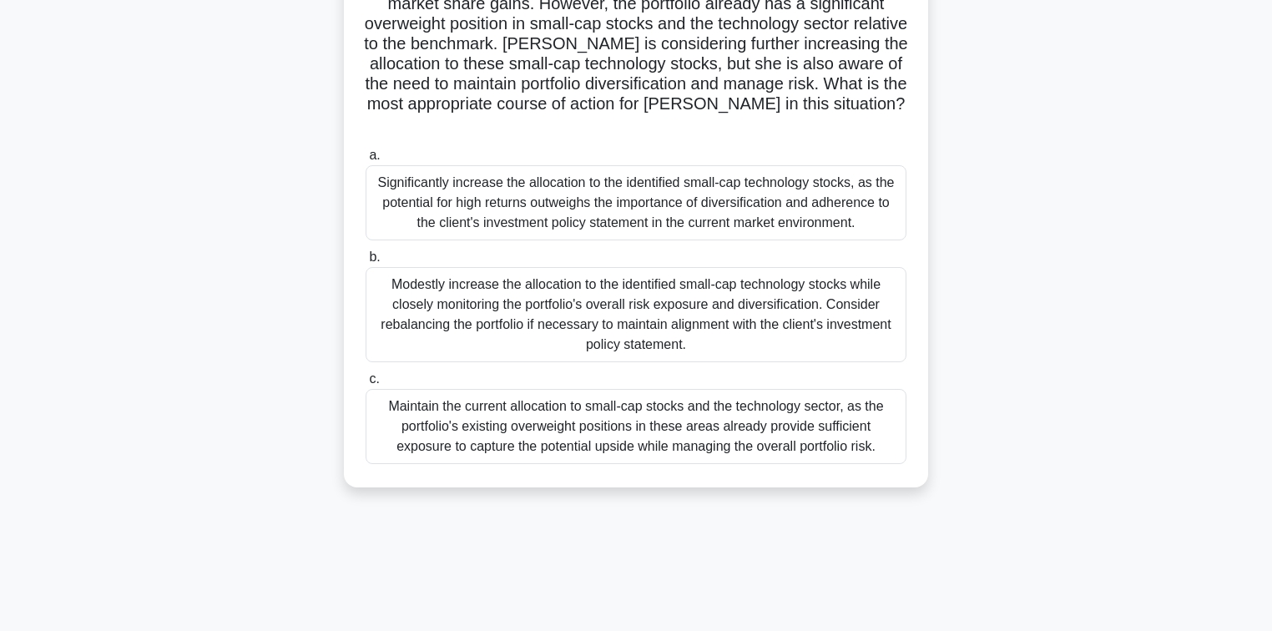
click at [649, 324] on div "Modestly increase the allocation to the identified small-cap technology stocks …" at bounding box center [636, 314] width 541 height 95
click at [366, 263] on input "b. Modestly increase the allocation to the identified small-cap technology stoc…" at bounding box center [366, 257] width 0 height 11
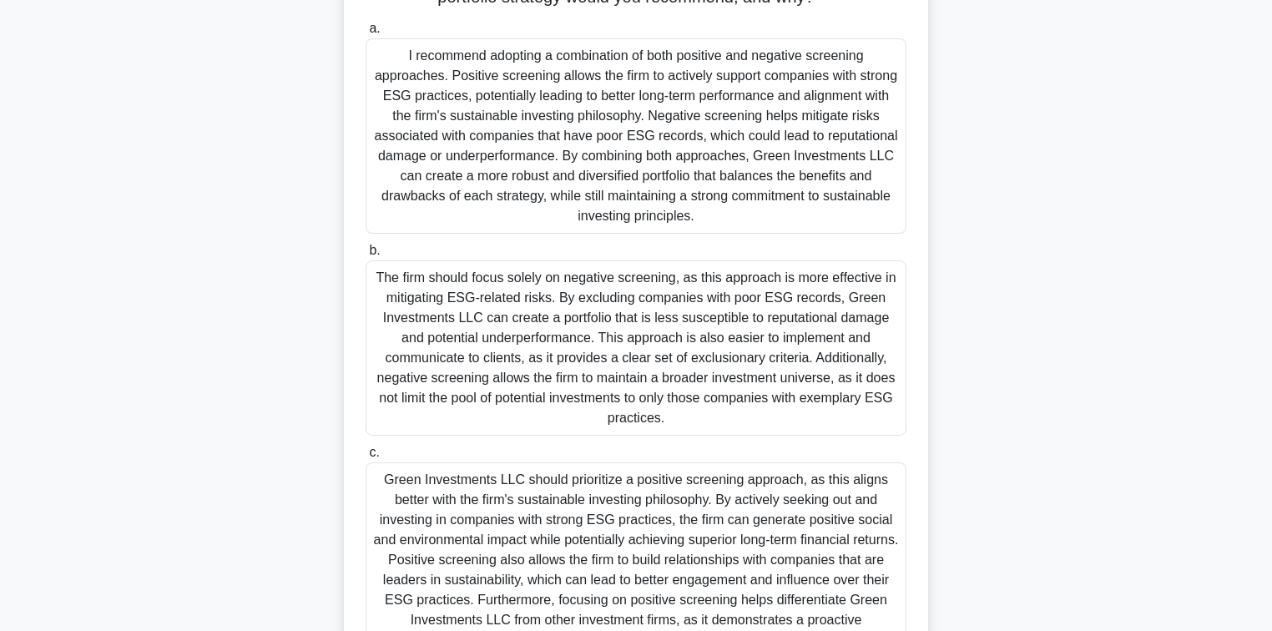
scroll to position [401, 0]
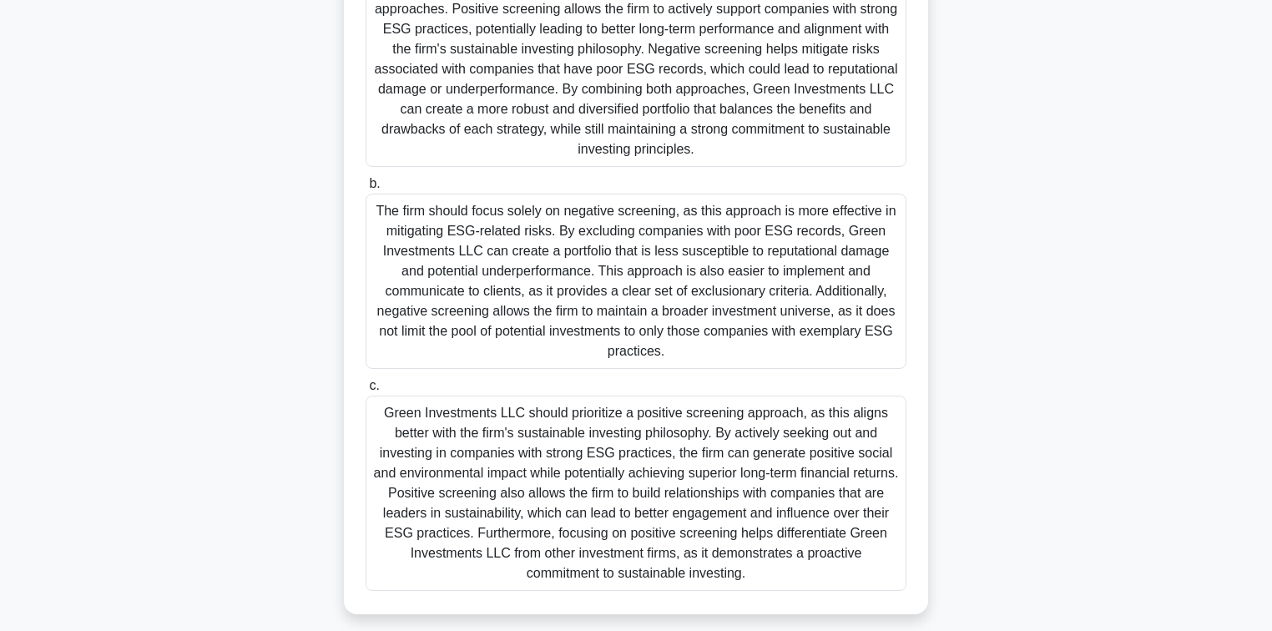
click at [604, 461] on div "Green Investments LLC should prioritize a positive screening approach, as this …" at bounding box center [636, 493] width 541 height 195
click at [366, 392] on input "c. Green Investments LLC should prioritize a positive screening approach, as th…" at bounding box center [366, 386] width 0 height 11
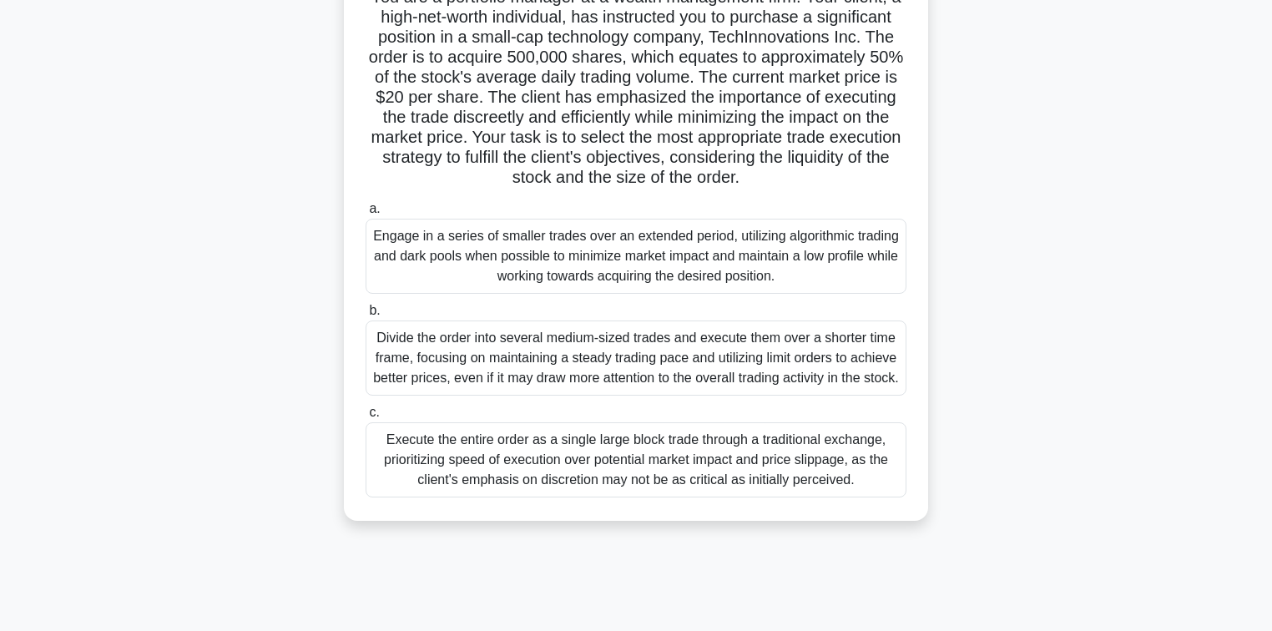
scroll to position [67, 0]
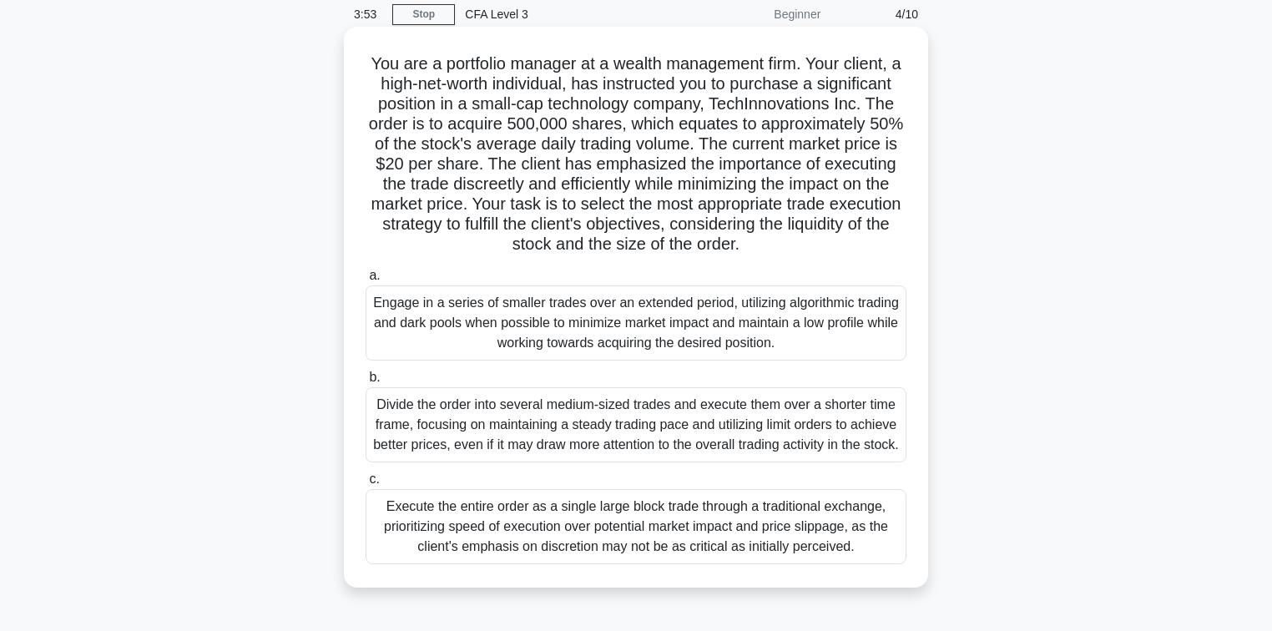
click at [675, 347] on div "Engage in a series of smaller trades over an extended period, utilizing algorit…" at bounding box center [636, 323] width 541 height 75
click at [366, 281] on input "a. Engage in a series of smaller trades over an extended period, utilizing algo…" at bounding box center [366, 275] width 0 height 11
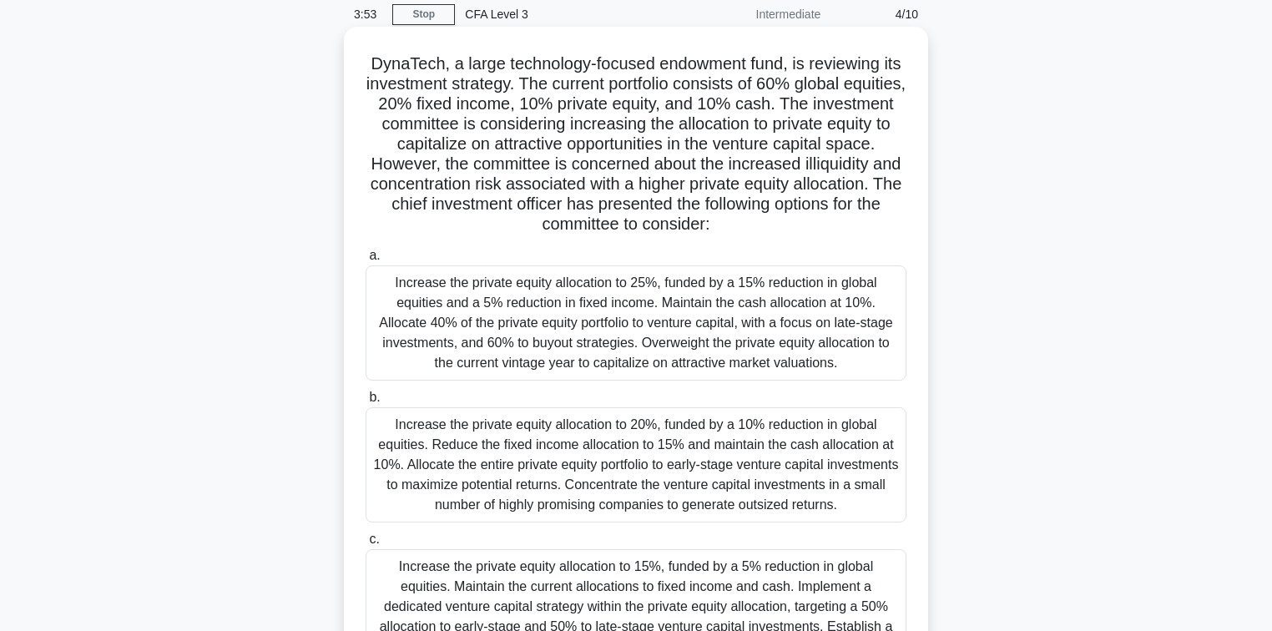
scroll to position [0, 0]
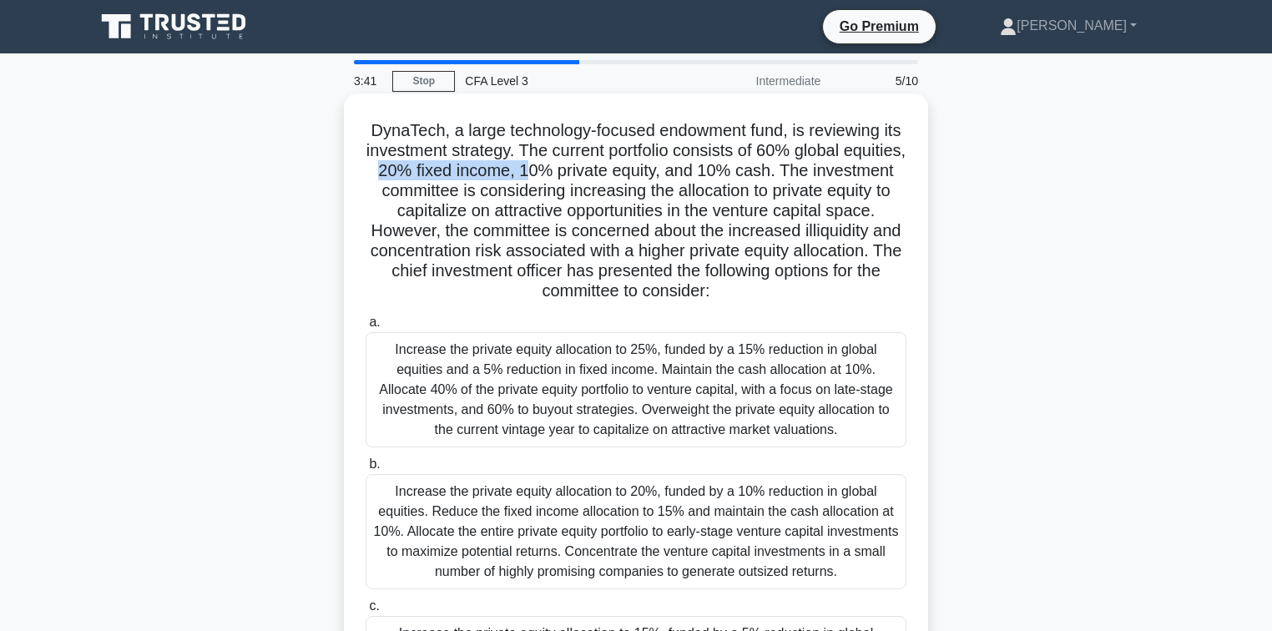
drag, startPoint x: 457, startPoint y: 172, endPoint x: 604, endPoint y: 166, distance: 146.2
click at [604, 166] on h5 "DynaTech, a large technology-focused endowment fund, is reviewing its investmen…" at bounding box center [636, 211] width 544 height 182
click at [621, 169] on h5 "DynaTech, a large technology-focused endowment fund, is reviewing its investmen…" at bounding box center [636, 211] width 544 height 182
drag, startPoint x: 593, startPoint y: 172, endPoint x: 745, endPoint y: 174, distance: 151.9
click at [745, 174] on h5 "DynaTech, a large technology-focused endowment fund, is reviewing its investmen…" at bounding box center [636, 211] width 544 height 182
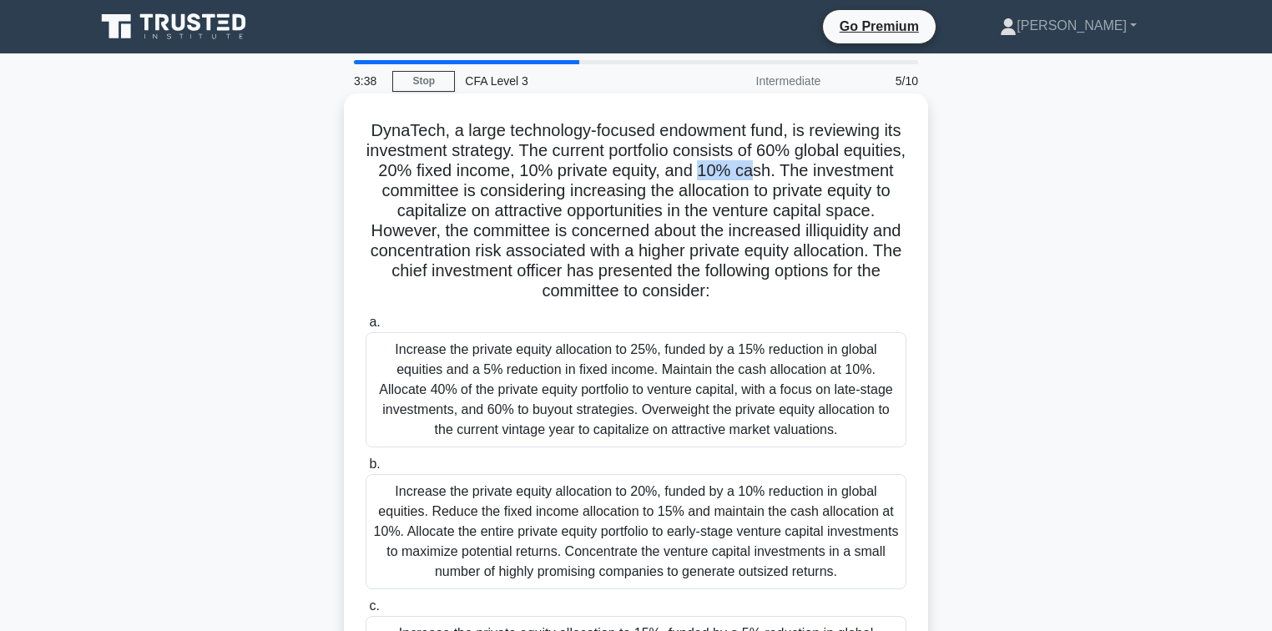
drag, startPoint x: 786, startPoint y: 170, endPoint x: 827, endPoint y: 174, distance: 41.9
click at [827, 174] on h5 "DynaTech, a large technology-focused endowment fund, is reviewing its investmen…" at bounding box center [636, 211] width 544 height 182
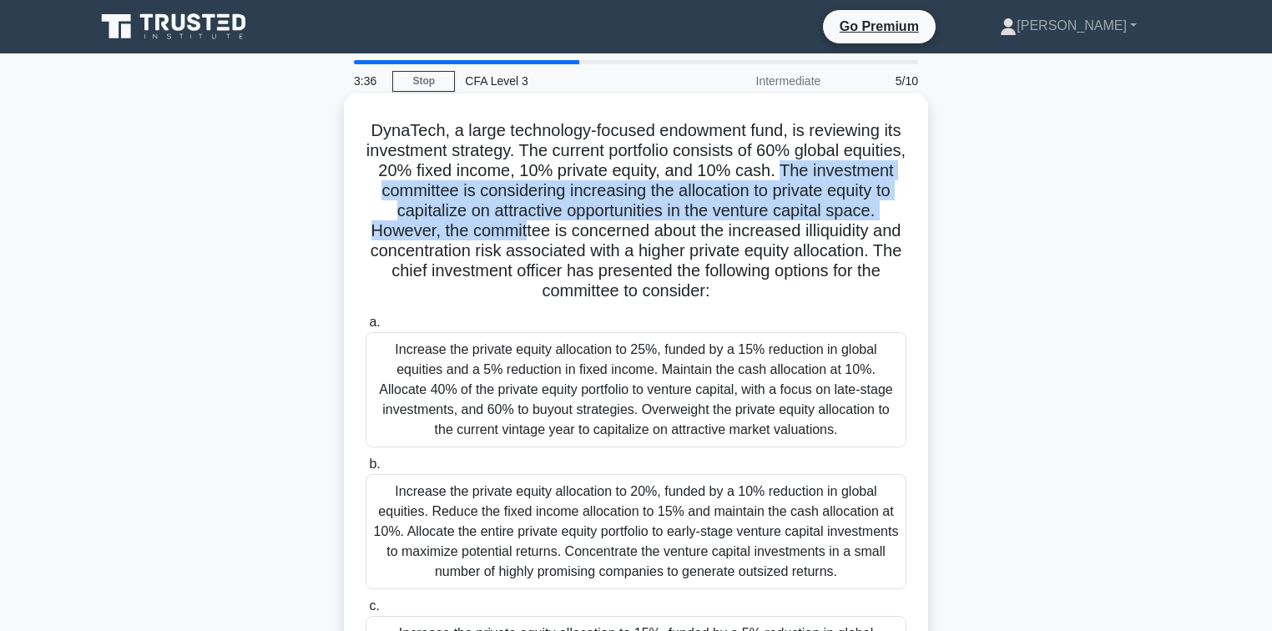
drag, startPoint x: 860, startPoint y: 176, endPoint x: 670, endPoint y: 239, distance: 199.6
click at [670, 239] on h5 "DynaTech, a large technology-focused endowment fund, is reviewing its investmen…" at bounding box center [636, 211] width 544 height 182
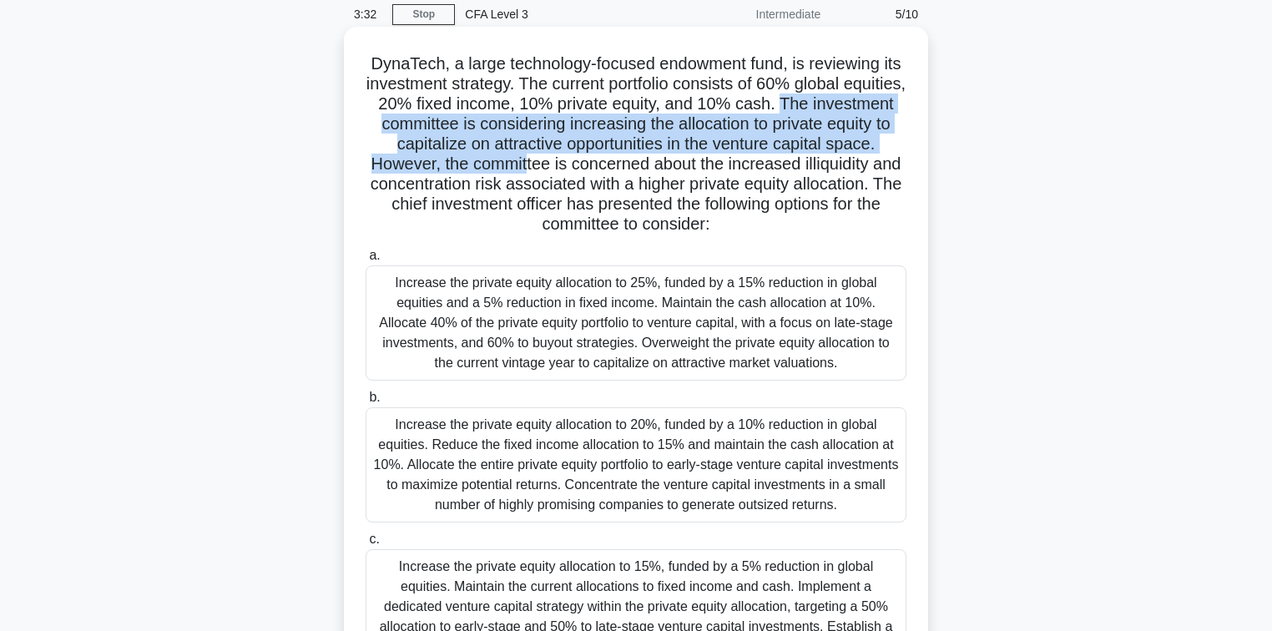
click at [655, 150] on h5 "DynaTech, a large technology-focused endowment fund, is reviewing its investmen…" at bounding box center [636, 144] width 544 height 182
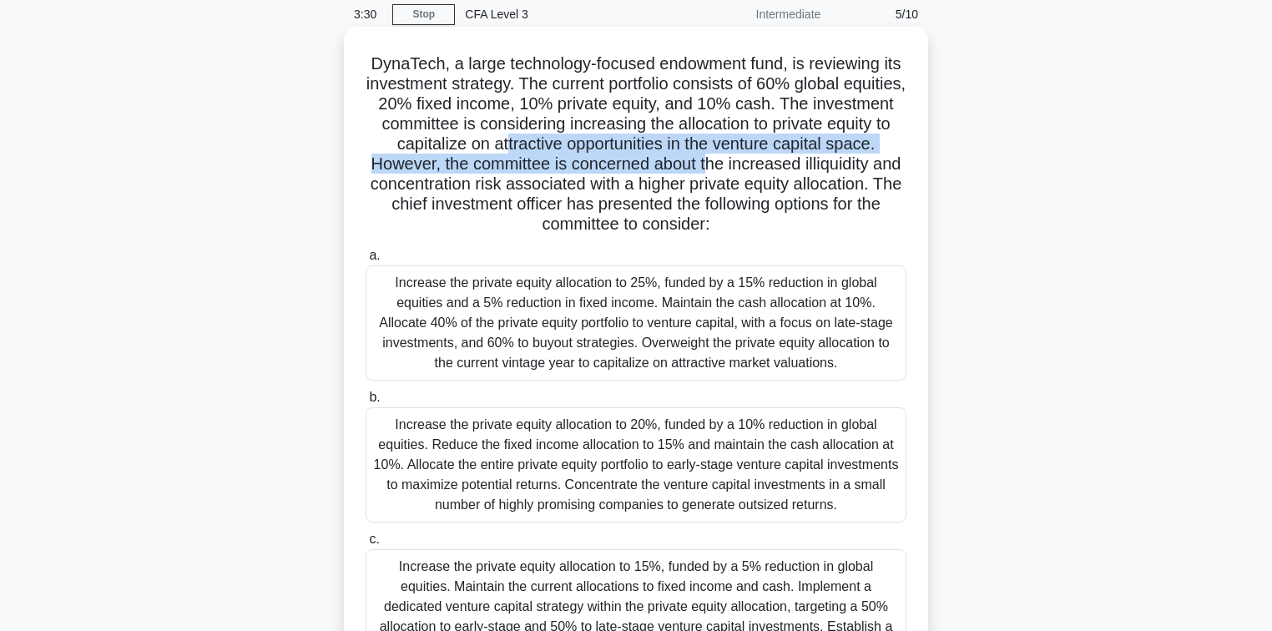
drag, startPoint x: 715, startPoint y: 144, endPoint x: 828, endPoint y: 179, distance: 118.8
click at [854, 175] on h5 "DynaTech, a large technology-focused endowment fund, is reviewing its investmen…" at bounding box center [636, 144] width 544 height 182
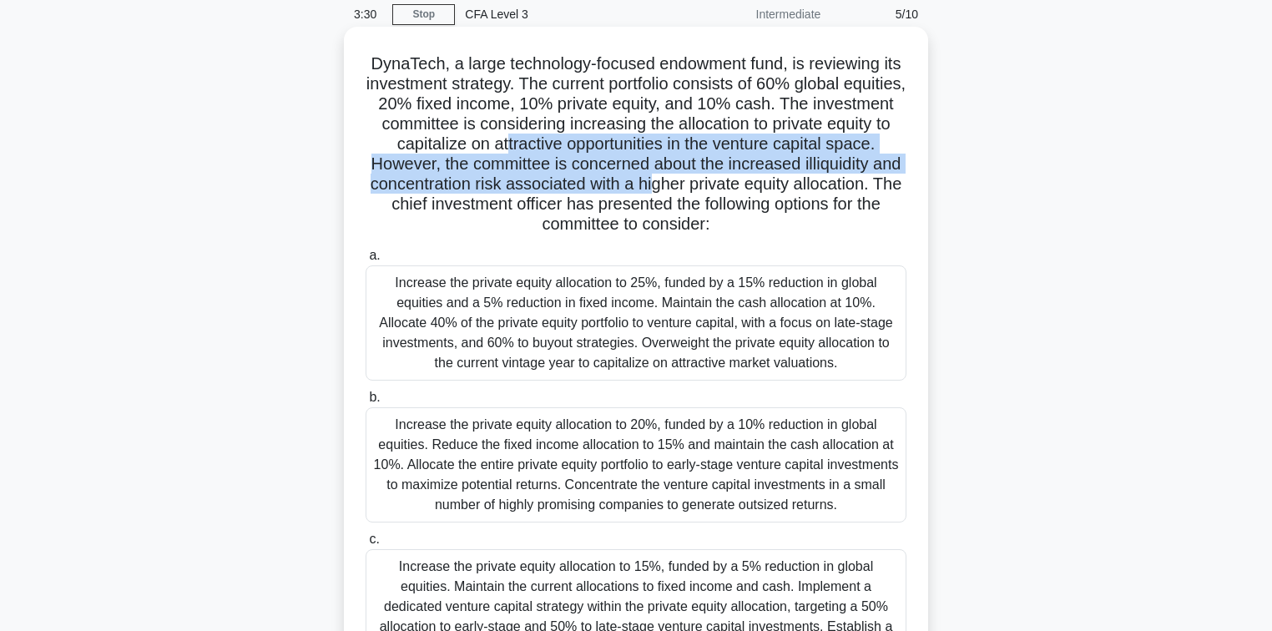
click at [633, 194] on h5 "DynaTech, a large technology-focused endowment fund, is reviewing its investmen…" at bounding box center [636, 144] width 544 height 182
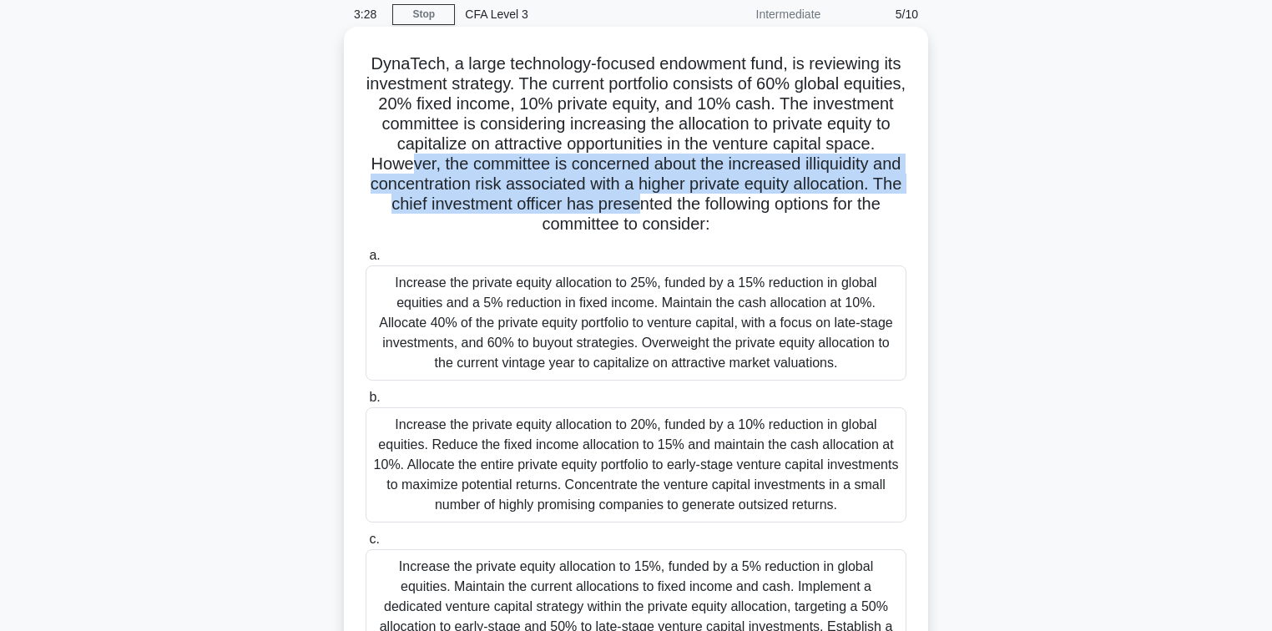
drag, startPoint x: 562, startPoint y: 165, endPoint x: 840, endPoint y: 204, distance: 280.6
click at [840, 204] on h5 "DynaTech, a large technology-focused endowment fund, is reviewing its investmen…" at bounding box center [636, 144] width 544 height 182
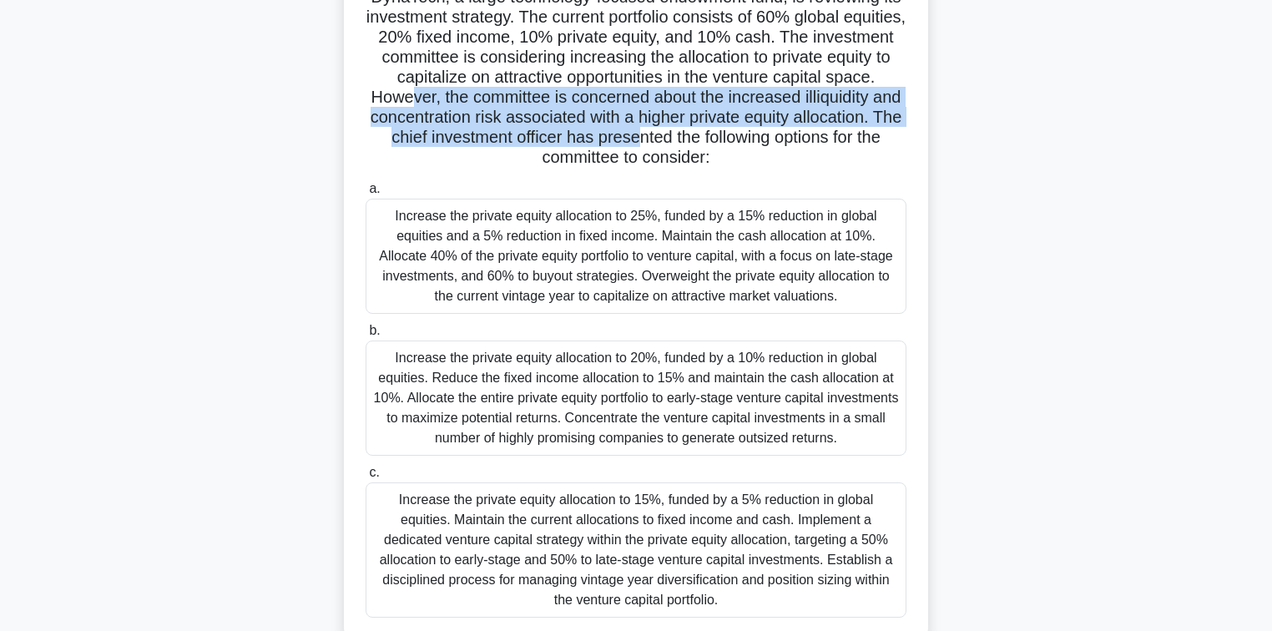
click at [555, 120] on h5 "DynaTech, a large technology-focused endowment fund, is reviewing its investmen…" at bounding box center [636, 78] width 544 height 182
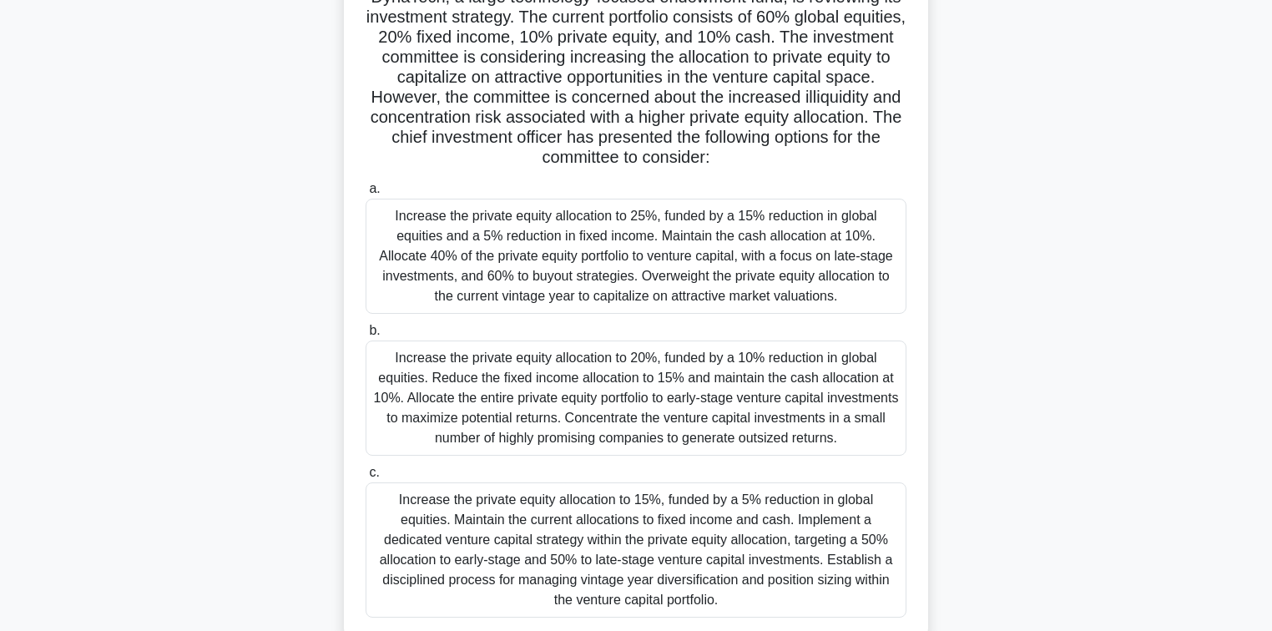
drag, startPoint x: 676, startPoint y: 104, endPoint x: 861, endPoint y: 159, distance: 192.3
click at [861, 159] on h5 "DynaTech, a large technology-focused endowment fund, is reviewing its investmen…" at bounding box center [636, 78] width 544 height 182
click at [623, 145] on h5 "DynaTech, a large technology-focused endowment fund, is reviewing its investmen…" at bounding box center [636, 78] width 544 height 182
click at [543, 133] on h5 "DynaTech, a large technology-focused endowment fund, is reviewing its investmen…" at bounding box center [636, 78] width 544 height 182
click at [564, 137] on h5 "DynaTech, a large technology-focused endowment fund, is reviewing its investmen…" at bounding box center [636, 78] width 544 height 182
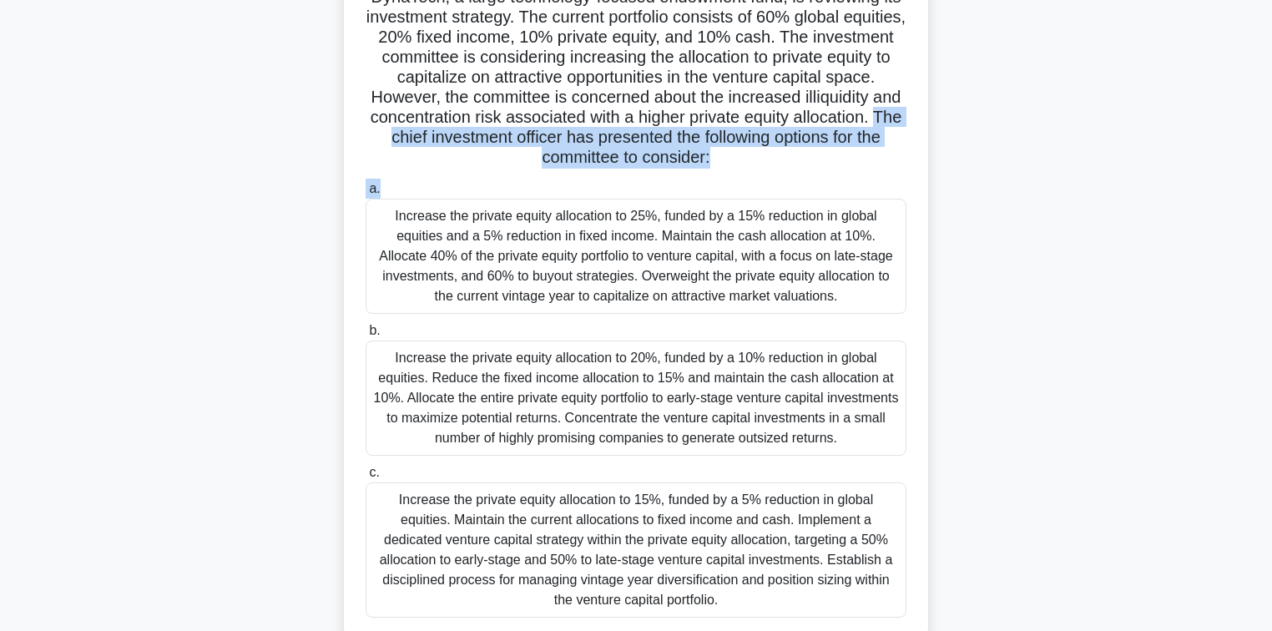
drag, startPoint x: 559, startPoint y: 137, endPoint x: 850, endPoint y: 173, distance: 292.7
click at [850, 173] on div "DynaTech, a large technology-focused endowment fund, is reviewing its investmen…" at bounding box center [636, 301] width 571 height 668
click at [833, 172] on div "DynaTech, a large technology-focused endowment fund, is reviewing its investmen…" at bounding box center [636, 301] width 571 height 668
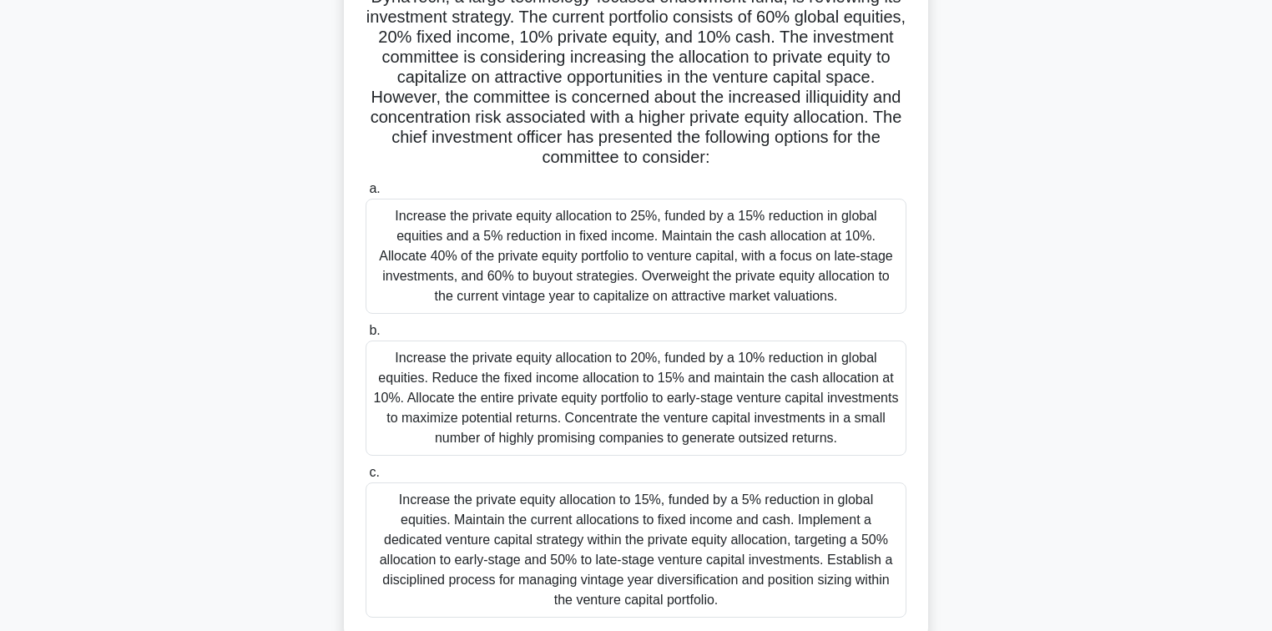
scroll to position [200, 0]
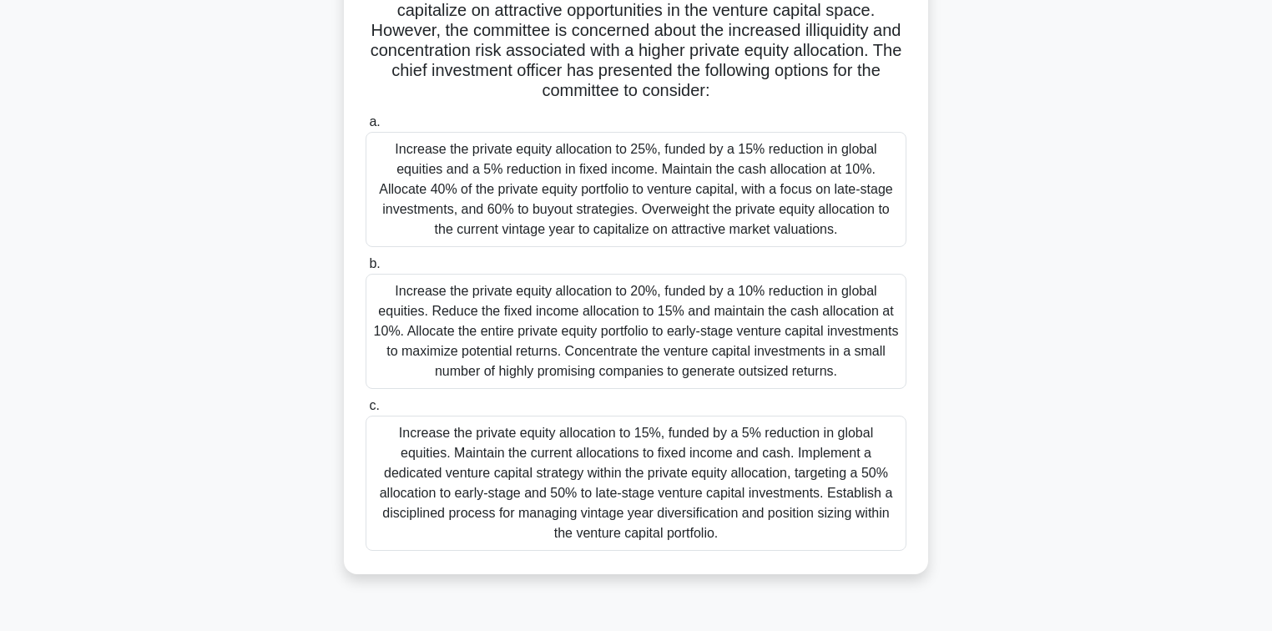
click at [807, 474] on div "Increase the private equity allocation to 15%, funded by a 5% reduction in glob…" at bounding box center [636, 483] width 541 height 135
click at [366, 412] on input "c. Increase the private equity allocation to 15%, funded by a 5% reduction in g…" at bounding box center [366, 406] width 0 height 11
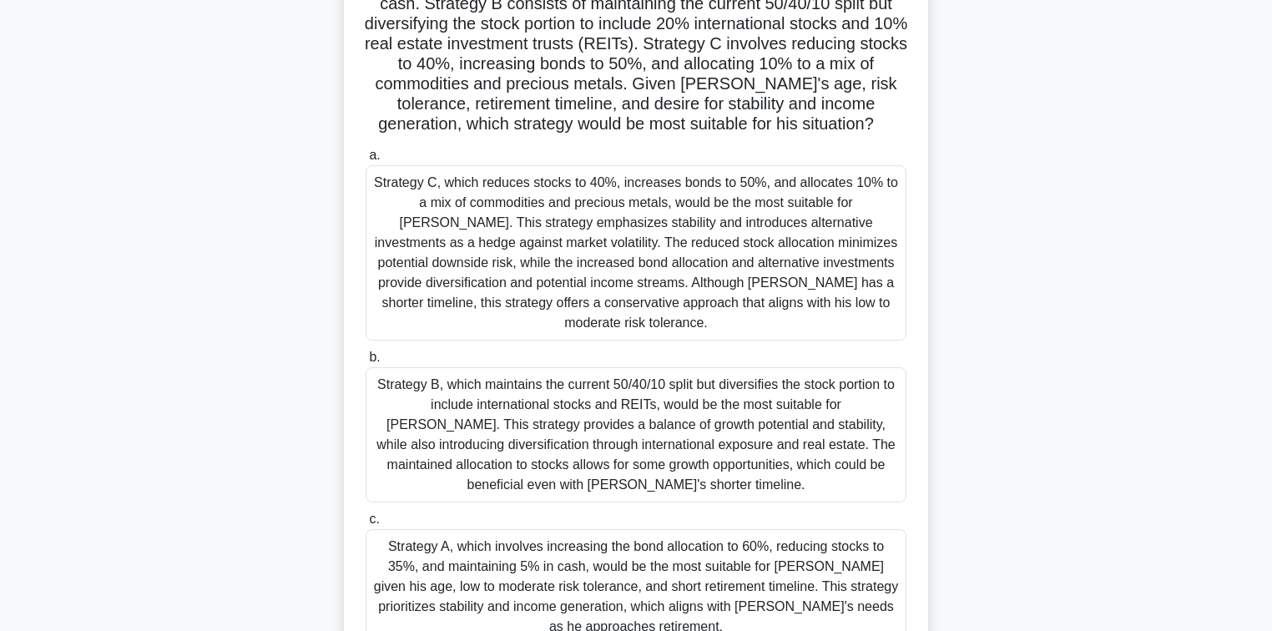
scroll to position [295, 0]
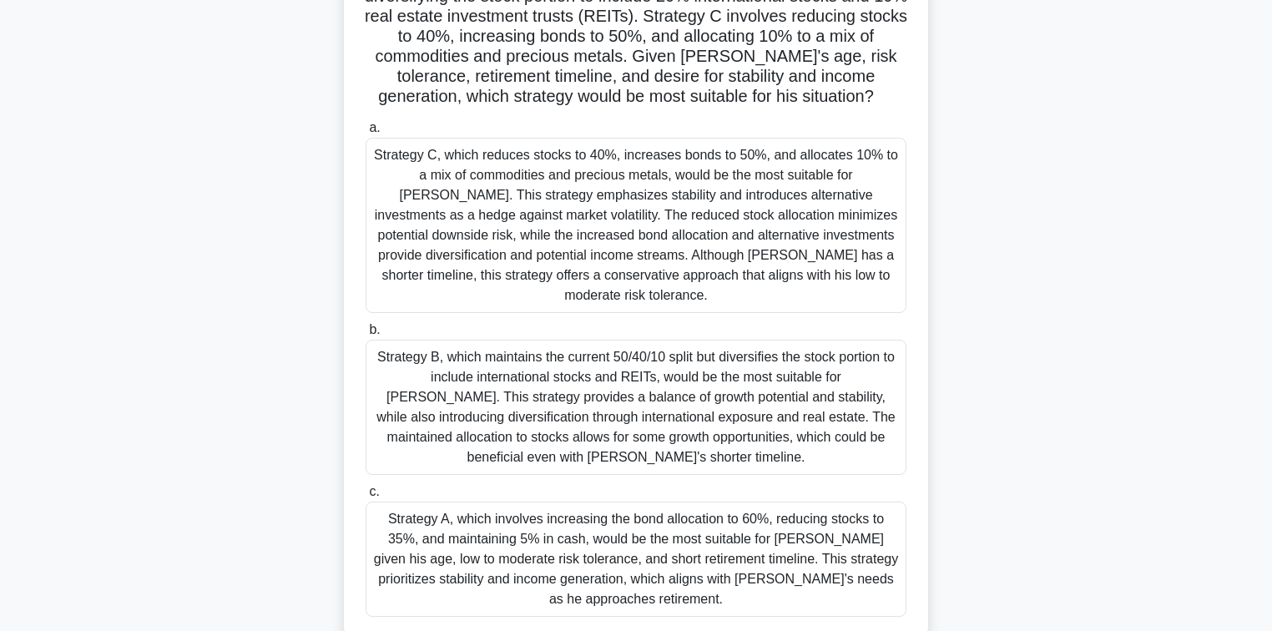
click at [826, 400] on div "Strategy B, which maintains the current 50/40/10 split but diversifies the stoc…" at bounding box center [636, 407] width 541 height 135
click at [366, 336] on input "b. Strategy B, which maintains the current 50/40/10 split but diversifies the s…" at bounding box center [366, 330] width 0 height 11
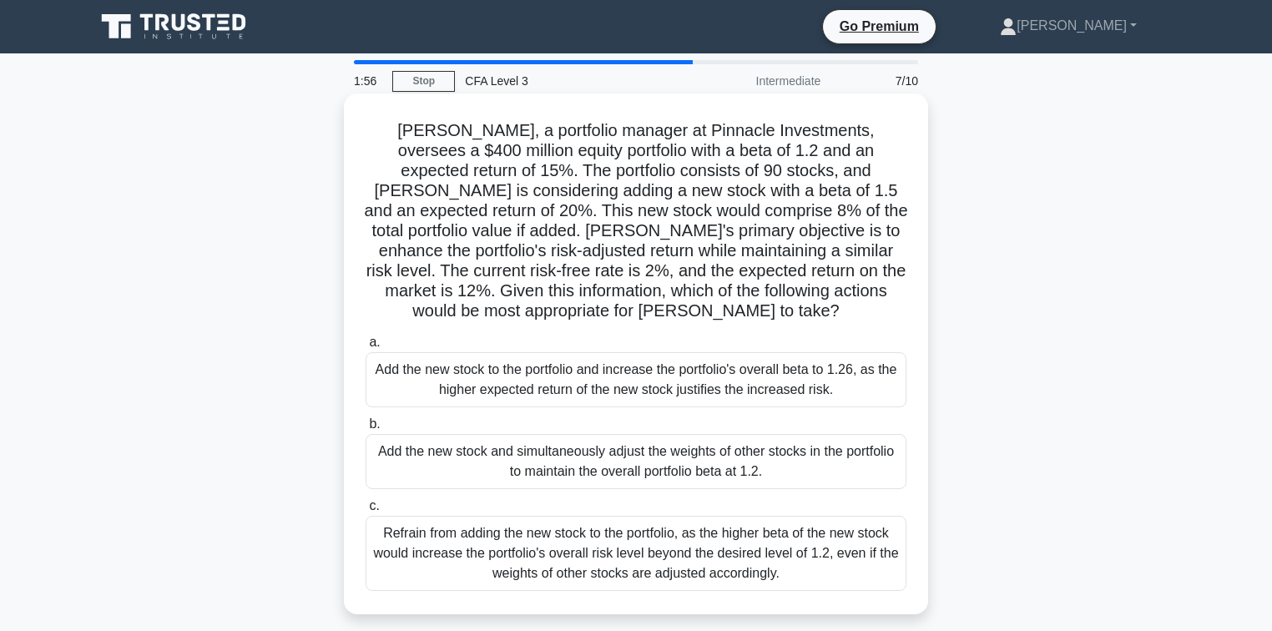
scroll to position [67, 0]
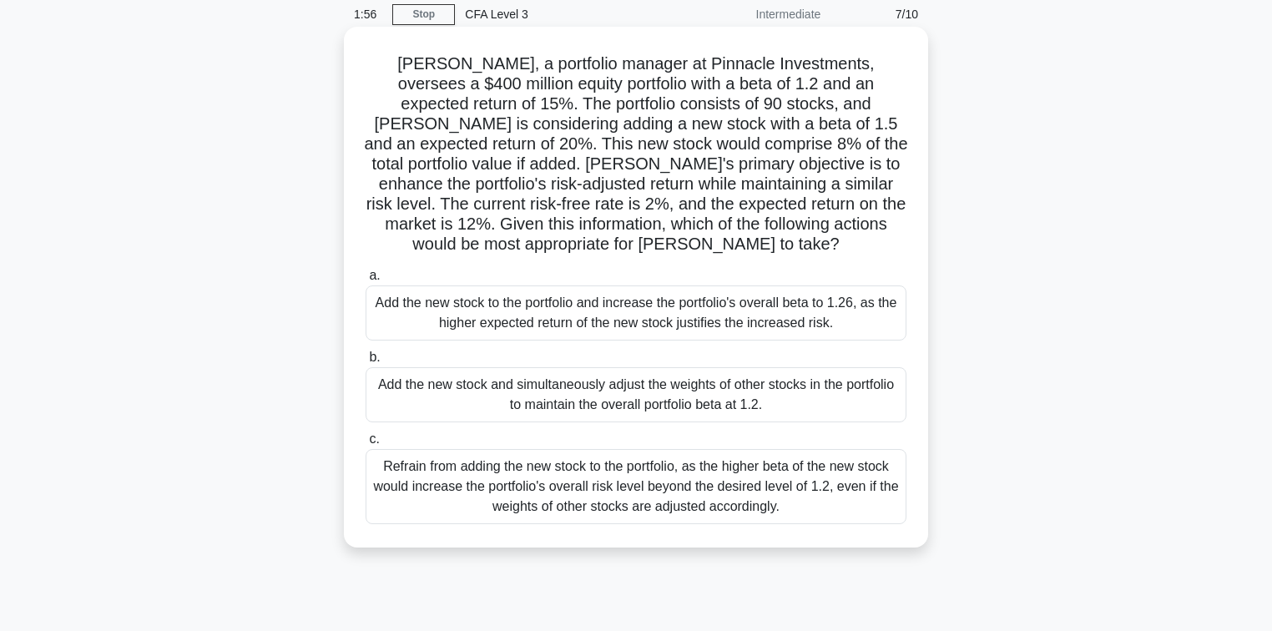
click at [764, 468] on div "Refrain from adding the new stock to the portfolio, as the higher beta of the n…" at bounding box center [636, 486] width 541 height 75
click at [366, 445] on input "c. Refrain from adding the new stock to the portfolio, as the higher beta of th…" at bounding box center [366, 439] width 0 height 11
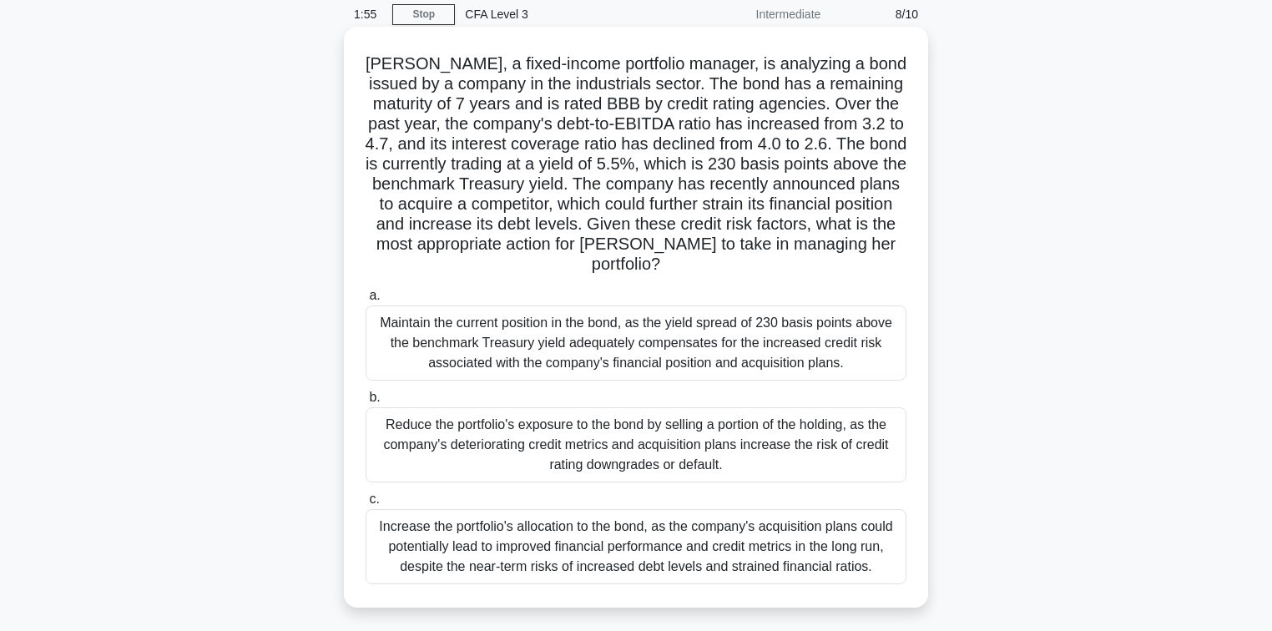
scroll to position [0, 0]
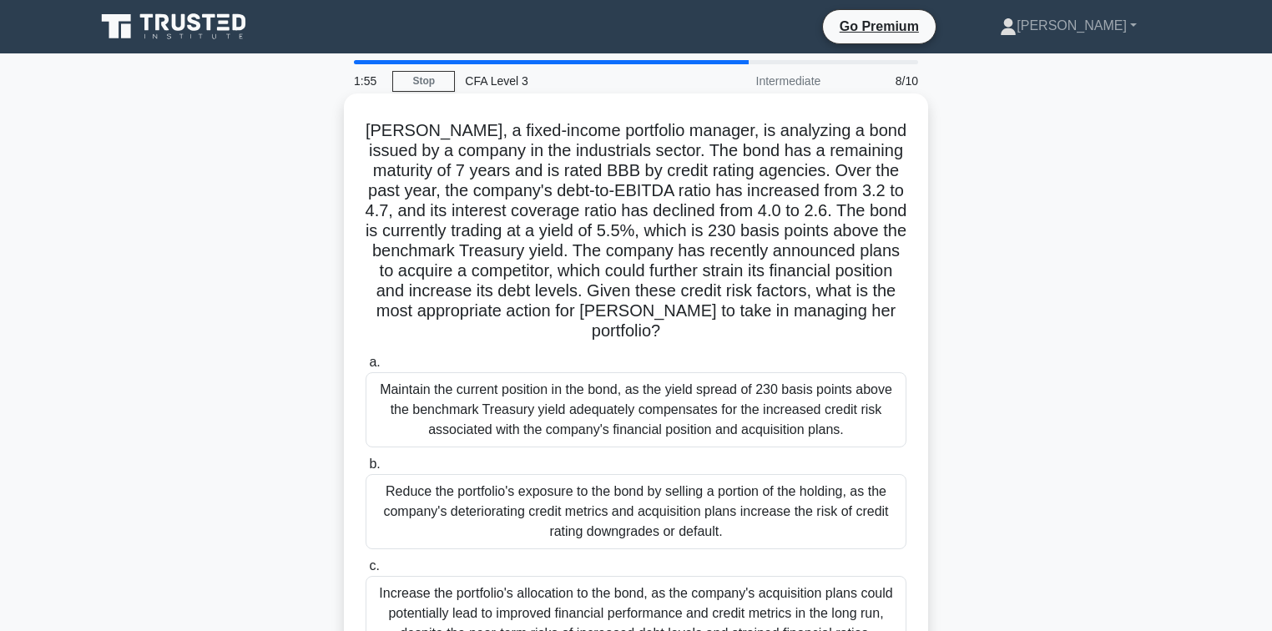
click at [769, 466] on label "b. Reduce the portfolio's exposure to the bond by selling a portion of the hold…" at bounding box center [636, 501] width 541 height 95
click at [366, 466] on input "b. Reduce the portfolio's exposure to the bond by selling a portion of the hold…" at bounding box center [366, 464] width 0 height 11
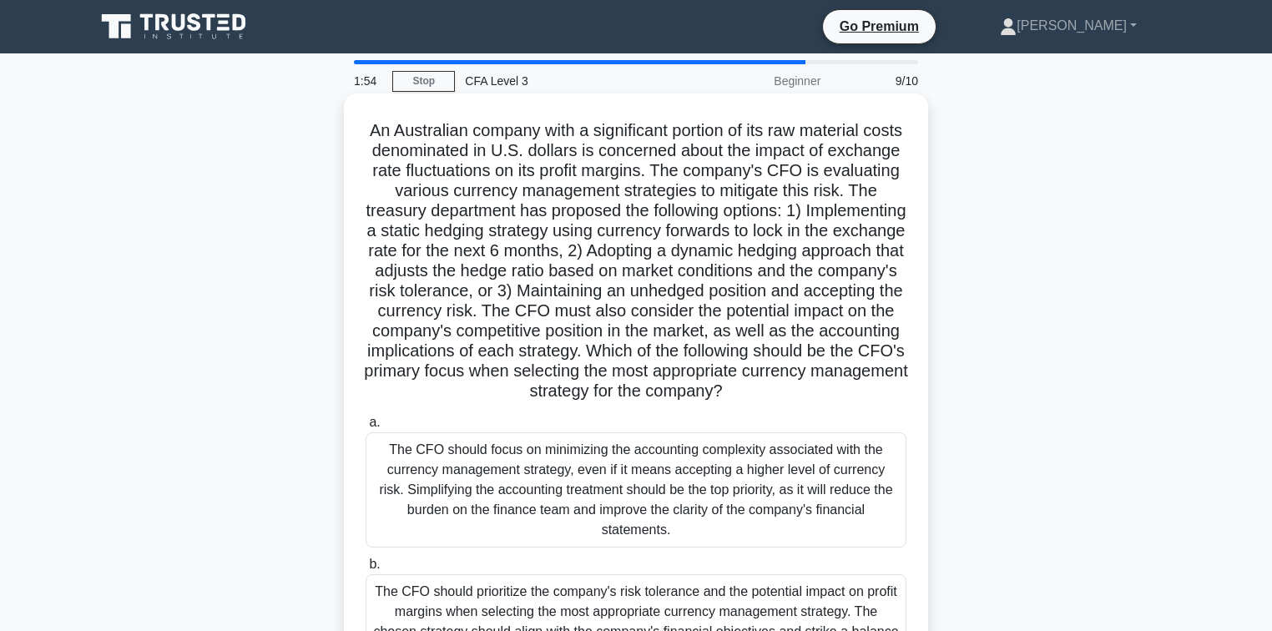
click at [745, 503] on div "The CFO should focus on minimizing the accounting complexity associated with th…" at bounding box center [636, 489] width 541 height 115
click at [366, 428] on input "a. The CFO should focus on minimizing the accounting complexity associated with…" at bounding box center [366, 422] width 0 height 11
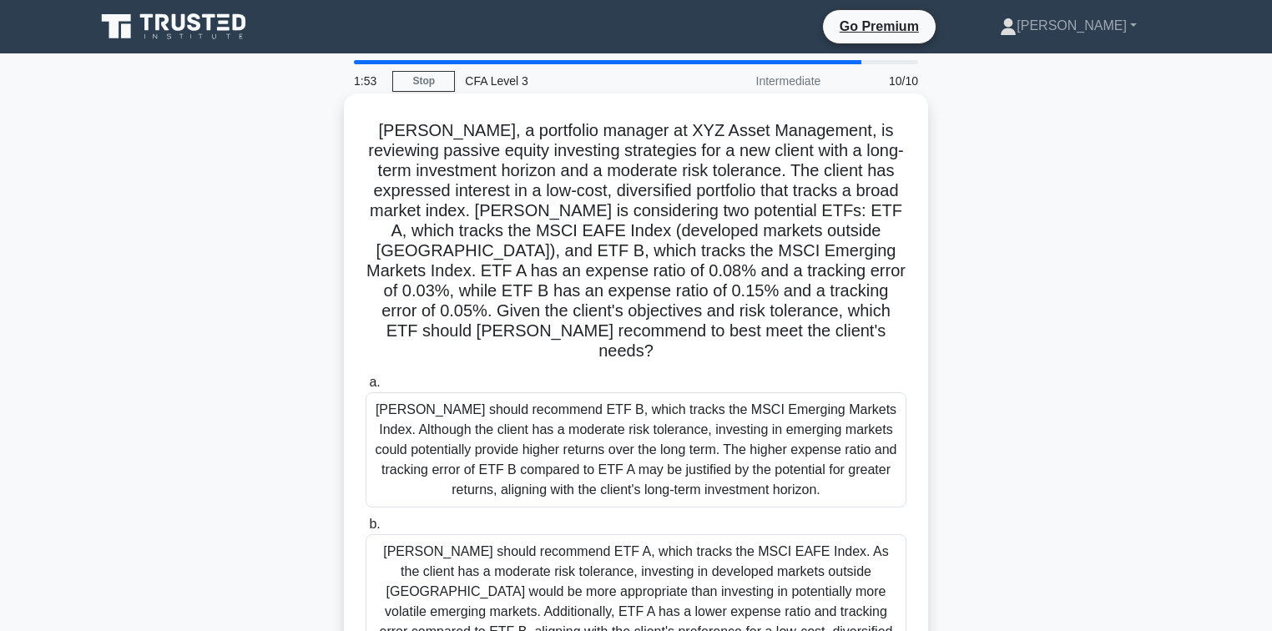
drag, startPoint x: 694, startPoint y: 462, endPoint x: 749, endPoint y: 432, distance: 63.2
click at [684, 442] on div "Emily should recommend ETF B, which tracks the MSCI Emerging Markets Index. Alt…" at bounding box center [636, 449] width 541 height 115
click at [775, 437] on div "Emily should recommend ETF B, which tracks the MSCI Emerging Markets Index. Alt…" at bounding box center [636, 449] width 541 height 115
click at [366, 388] on input "a. Emily should recommend ETF B, which tracks the MSCI Emerging Markets Index. …" at bounding box center [366, 382] width 0 height 11
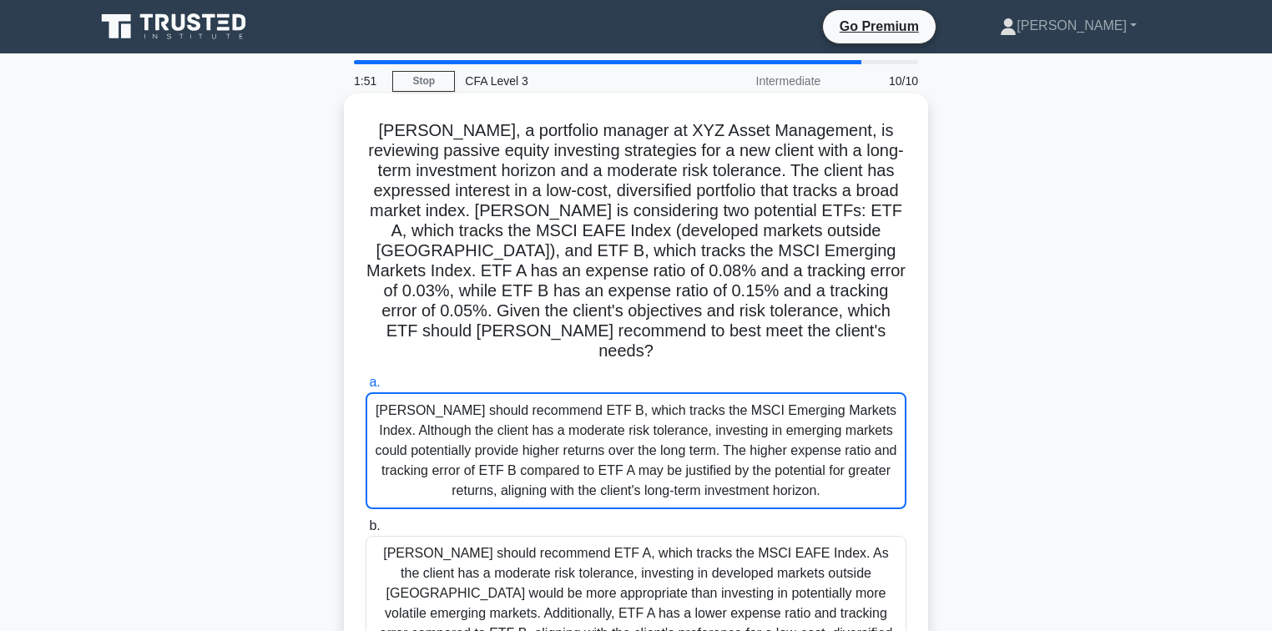
click at [775, 437] on div "Emily should recommend ETF B, which tracks the MSCI Emerging Markets Index. Alt…" at bounding box center [636, 450] width 541 height 117
click at [366, 388] on input "a. Emily should recommend ETF B, which tracks the MSCI Emerging Markets Index. …" at bounding box center [366, 382] width 0 height 11
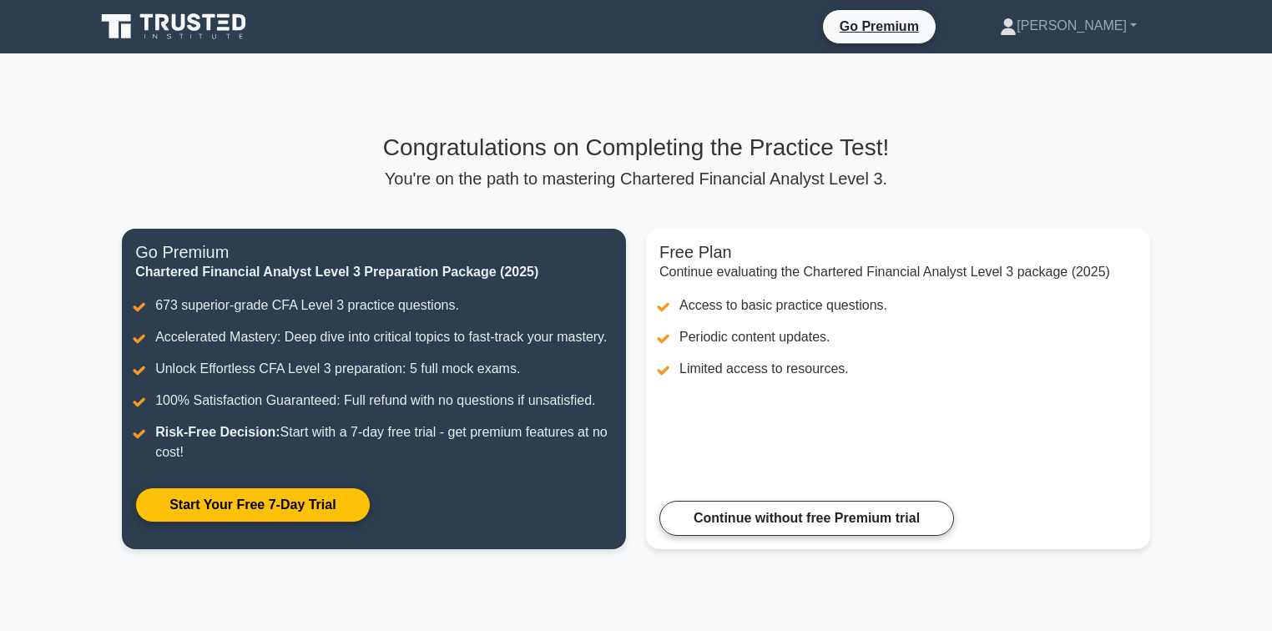
scroll to position [202, 0]
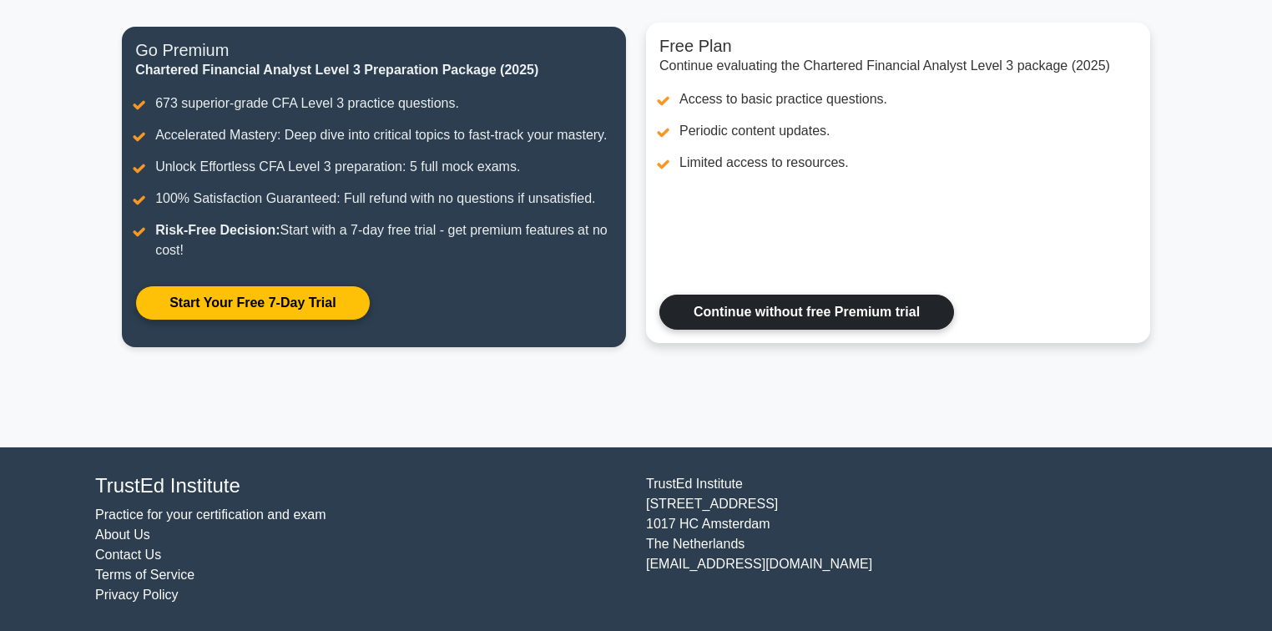
click at [766, 320] on link "Continue without free Premium trial" at bounding box center [807, 312] width 295 height 35
